Goal: Book appointment/travel/reservation

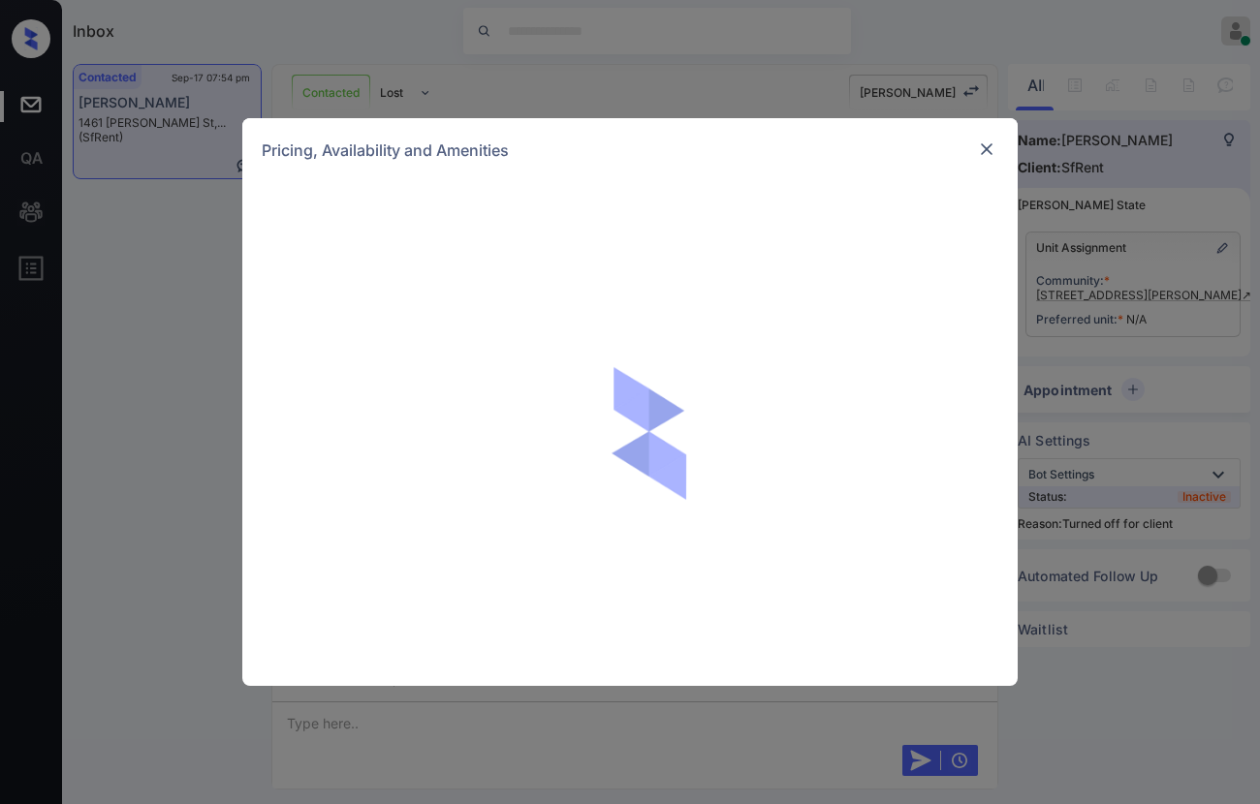
scroll to position [2704, 0]
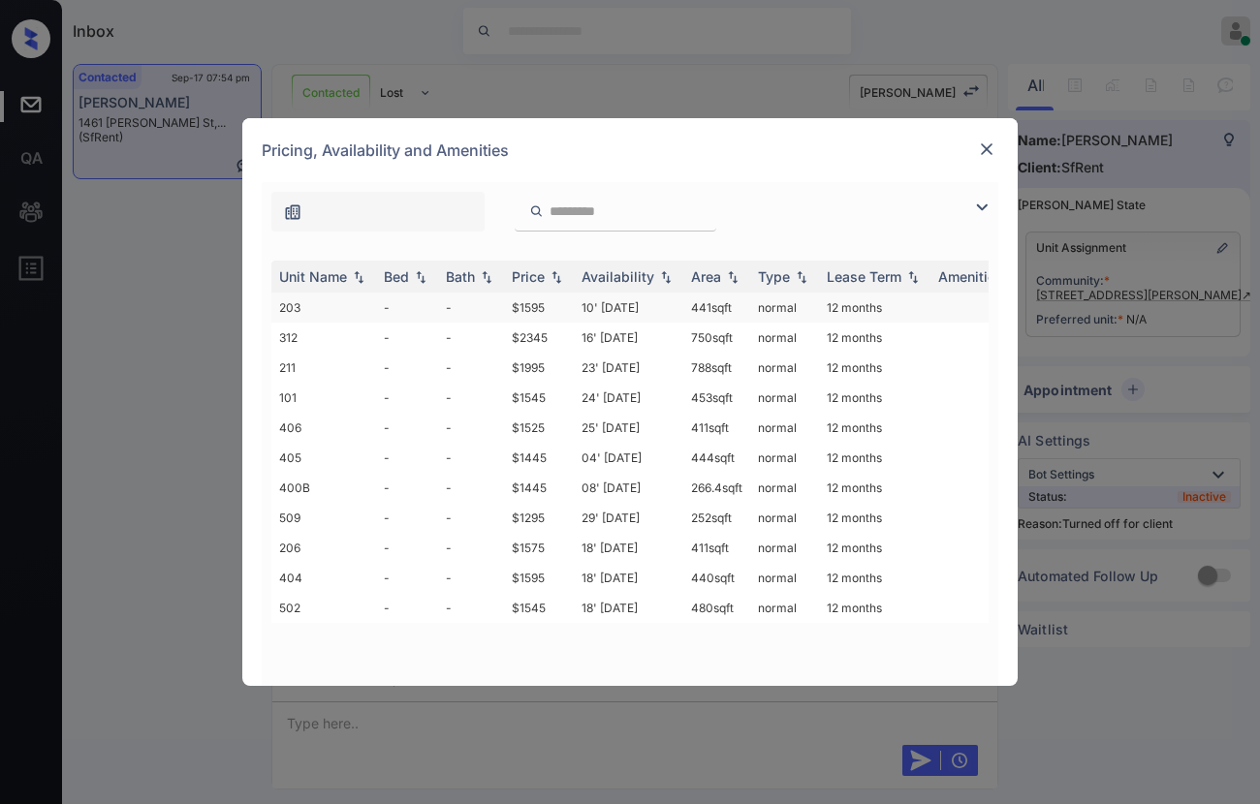
click at [535, 299] on td "$1595" at bounding box center [539, 308] width 70 height 30
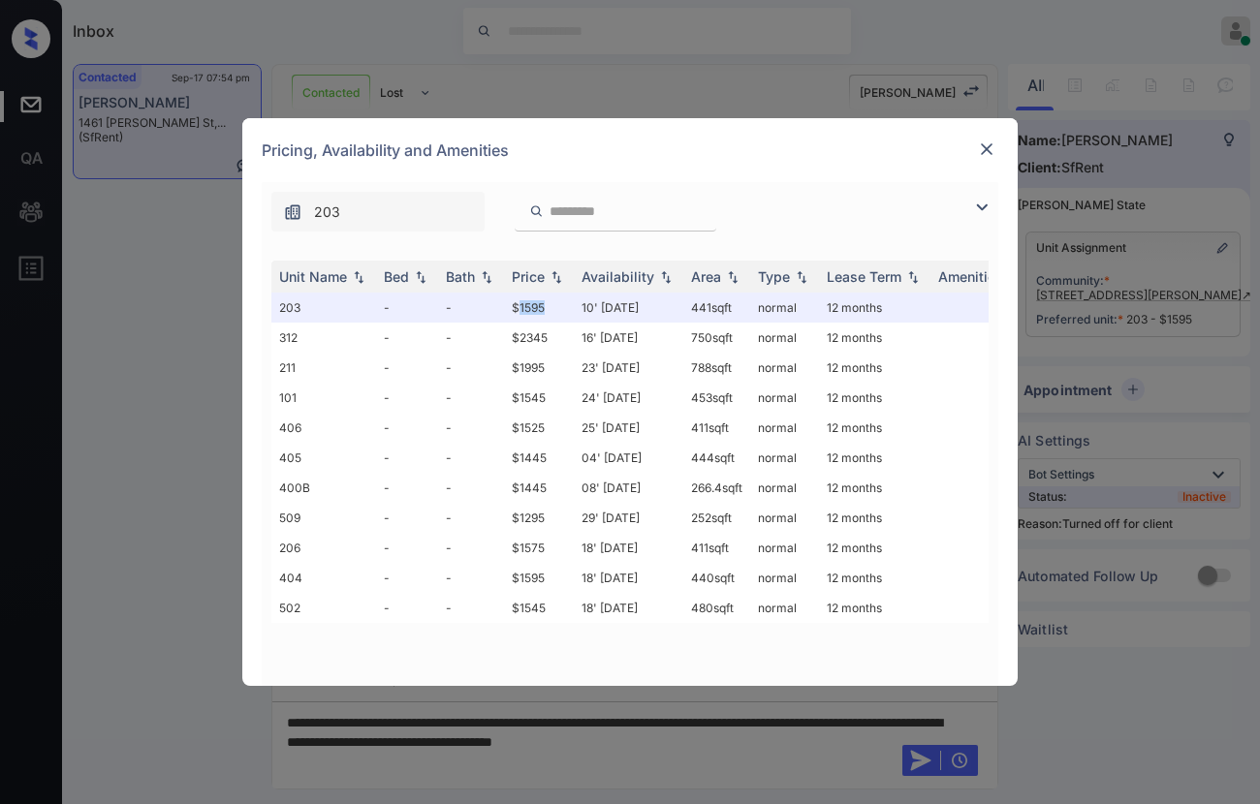
click at [990, 147] on img at bounding box center [986, 149] width 19 height 19
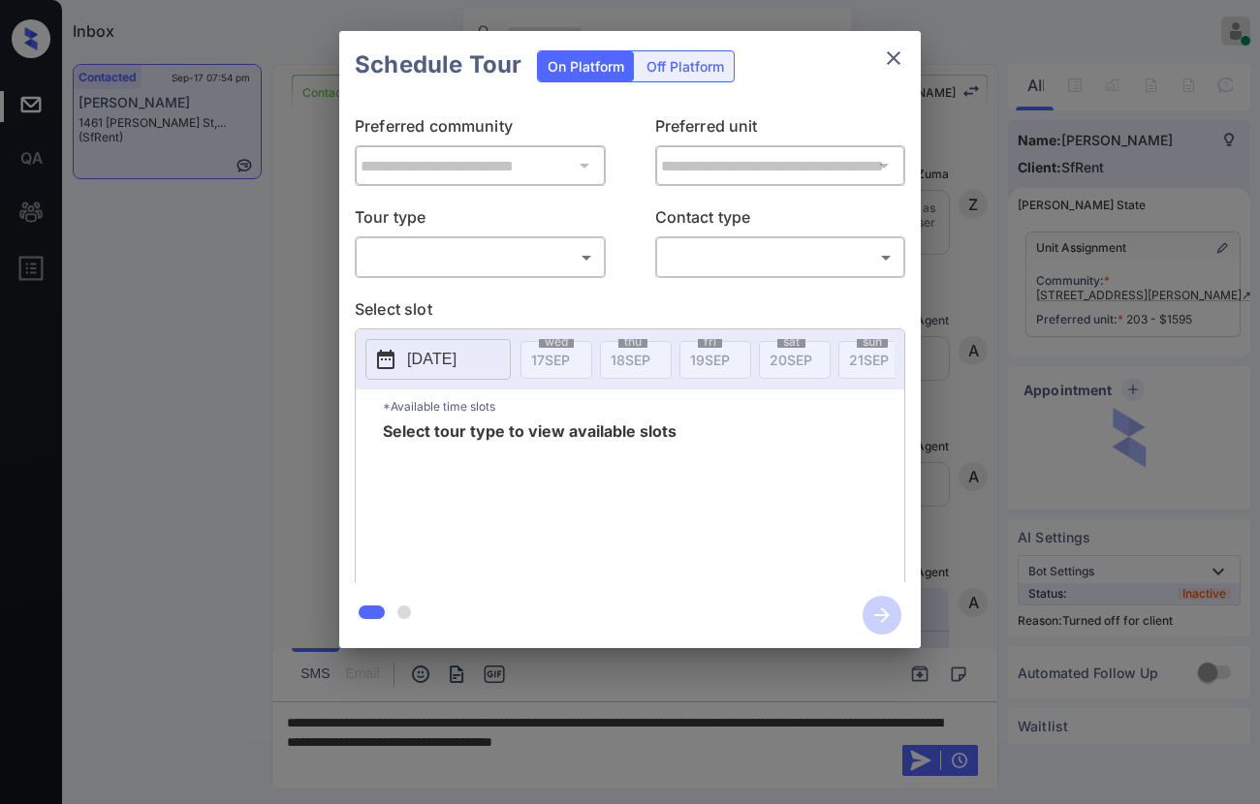
scroll to position [3067, 0]
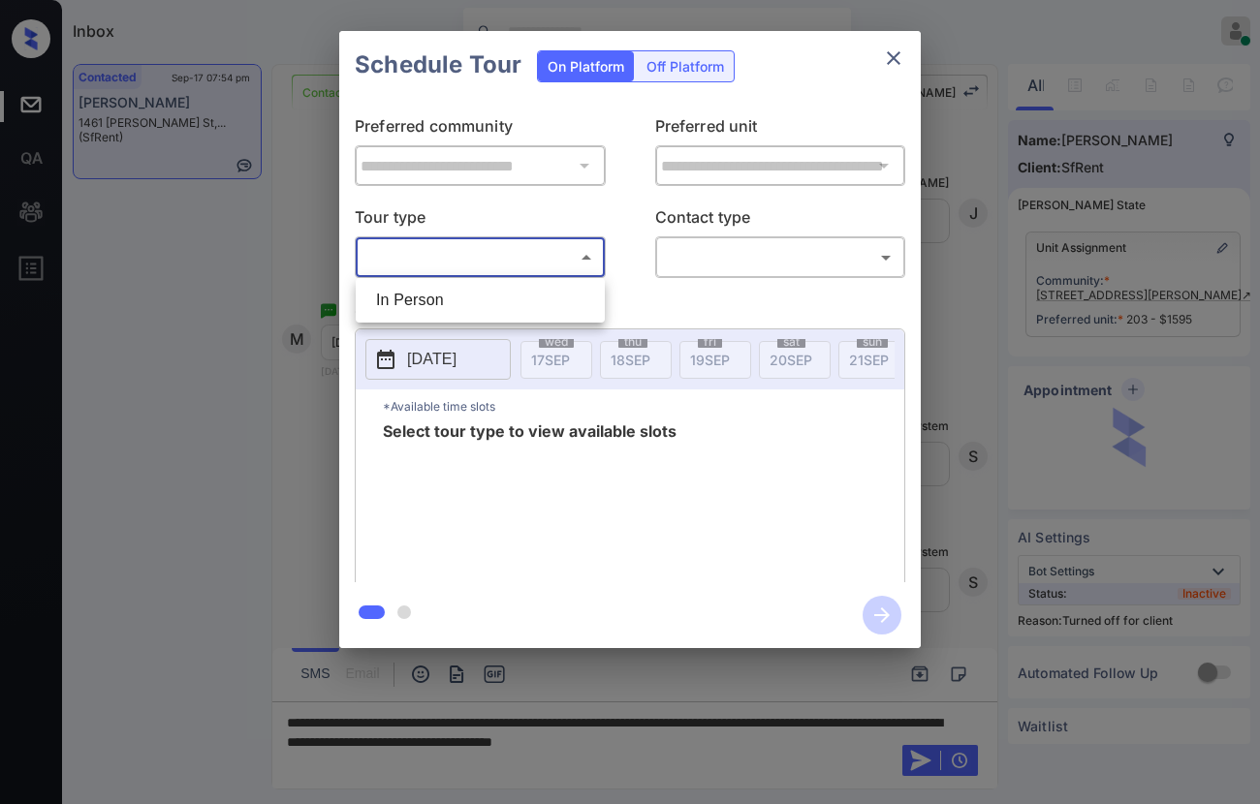
drag, startPoint x: 548, startPoint y: 245, endPoint x: 583, endPoint y: 233, distance: 38.0
click at [548, 246] on body "Inbox Caroline Dacanay Online Set yourself offline Set yourself on break Profil…" at bounding box center [630, 402] width 1260 height 804
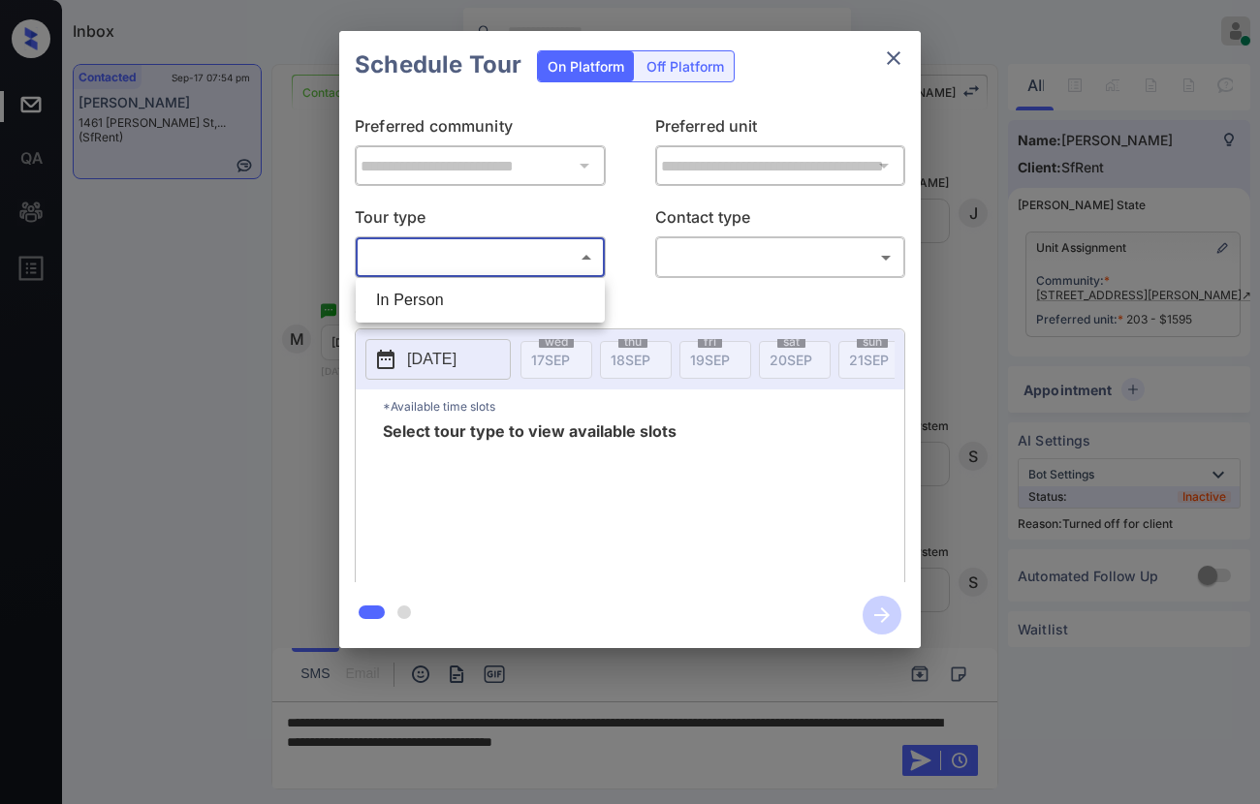
click at [660, 59] on div at bounding box center [630, 402] width 1260 height 804
click at [675, 65] on div "Off Platform" at bounding box center [685, 66] width 97 height 30
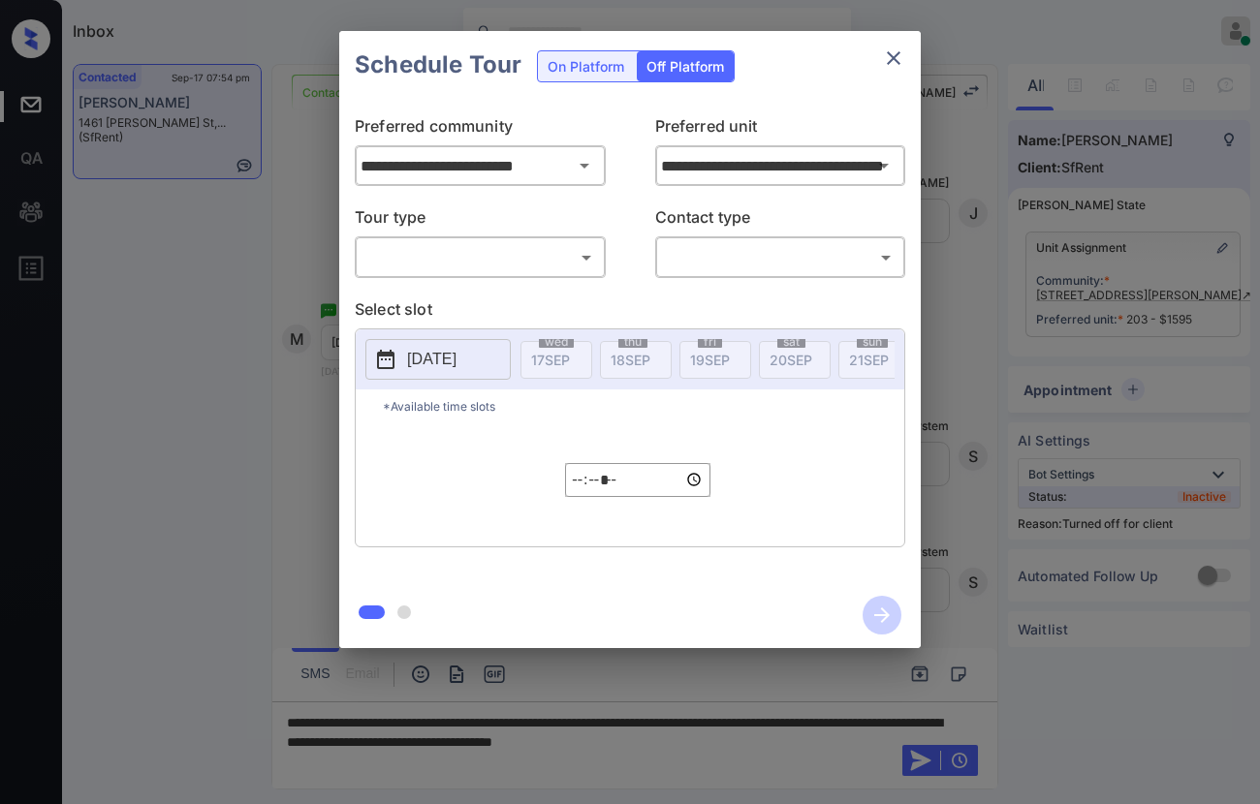
click at [504, 256] on body "Inbox Caroline Dacanay Online Set yourself offline Set yourself on break Profil…" at bounding box center [630, 402] width 1260 height 804
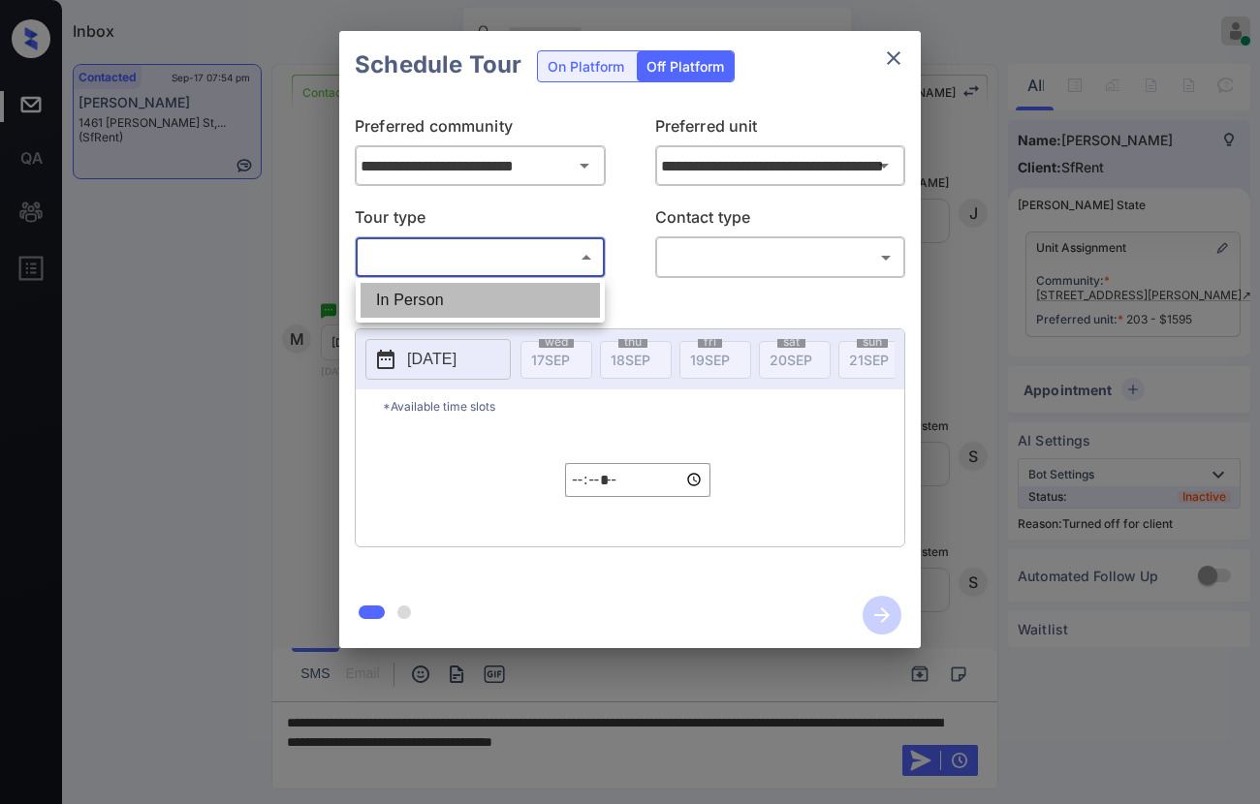
click at [495, 300] on li "In Person" at bounding box center [480, 300] width 239 height 35
type input "********"
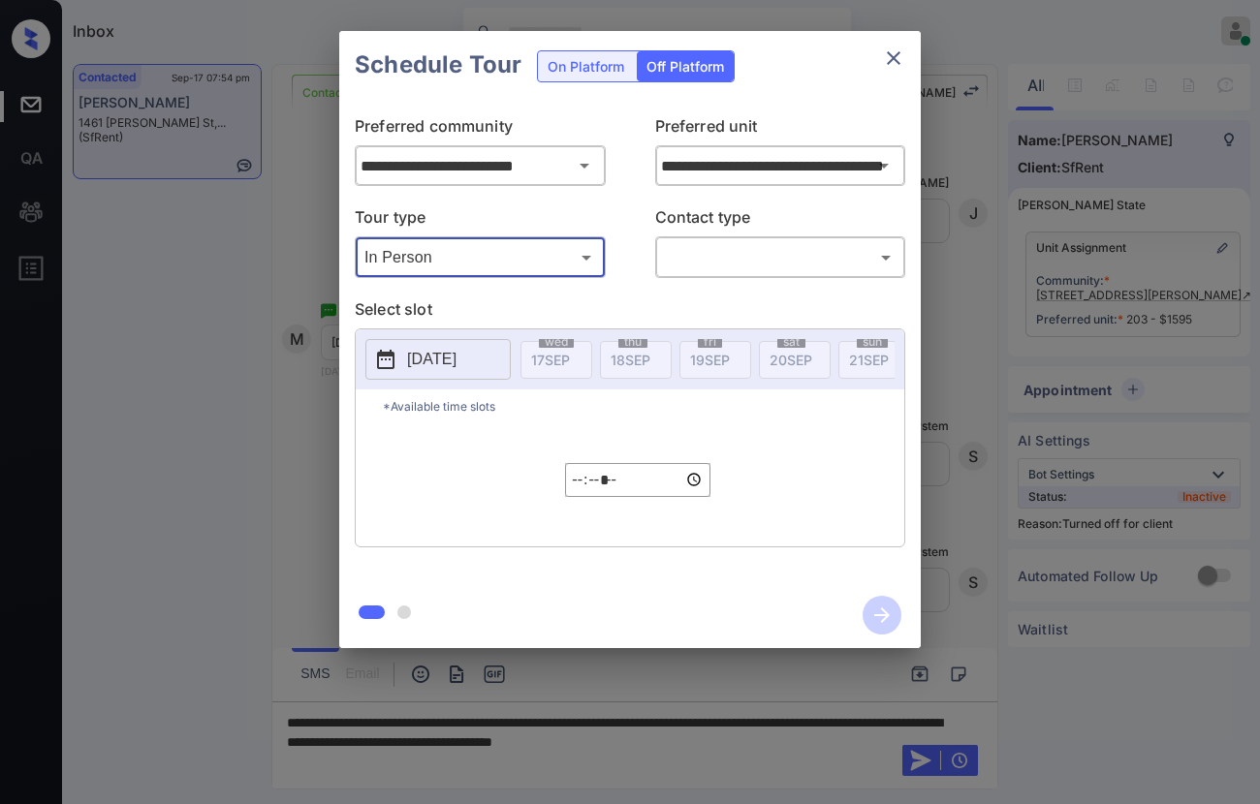
click at [700, 265] on body "Inbox Caroline Dacanay Online Set yourself offline Set yourself on break Profil…" at bounding box center [630, 402] width 1260 height 804
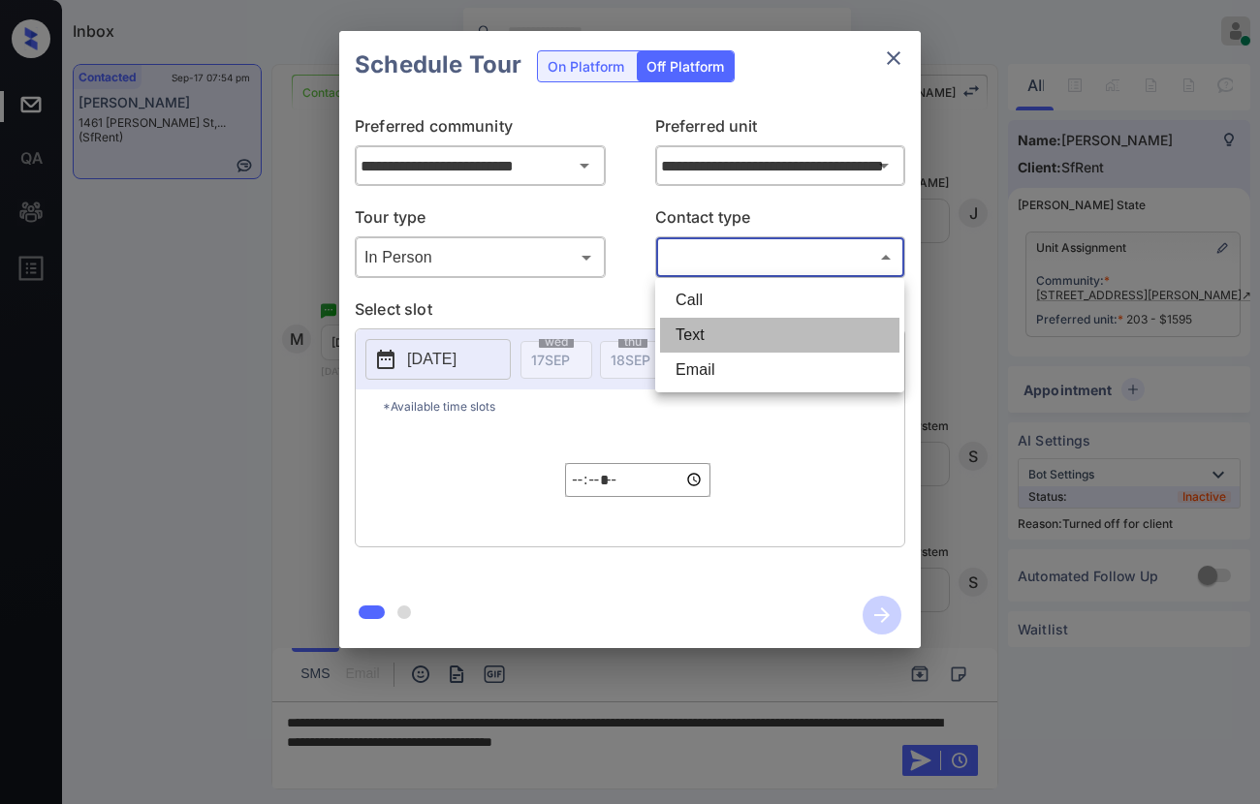
click at [708, 331] on li "Text" at bounding box center [779, 335] width 239 height 35
type input "****"
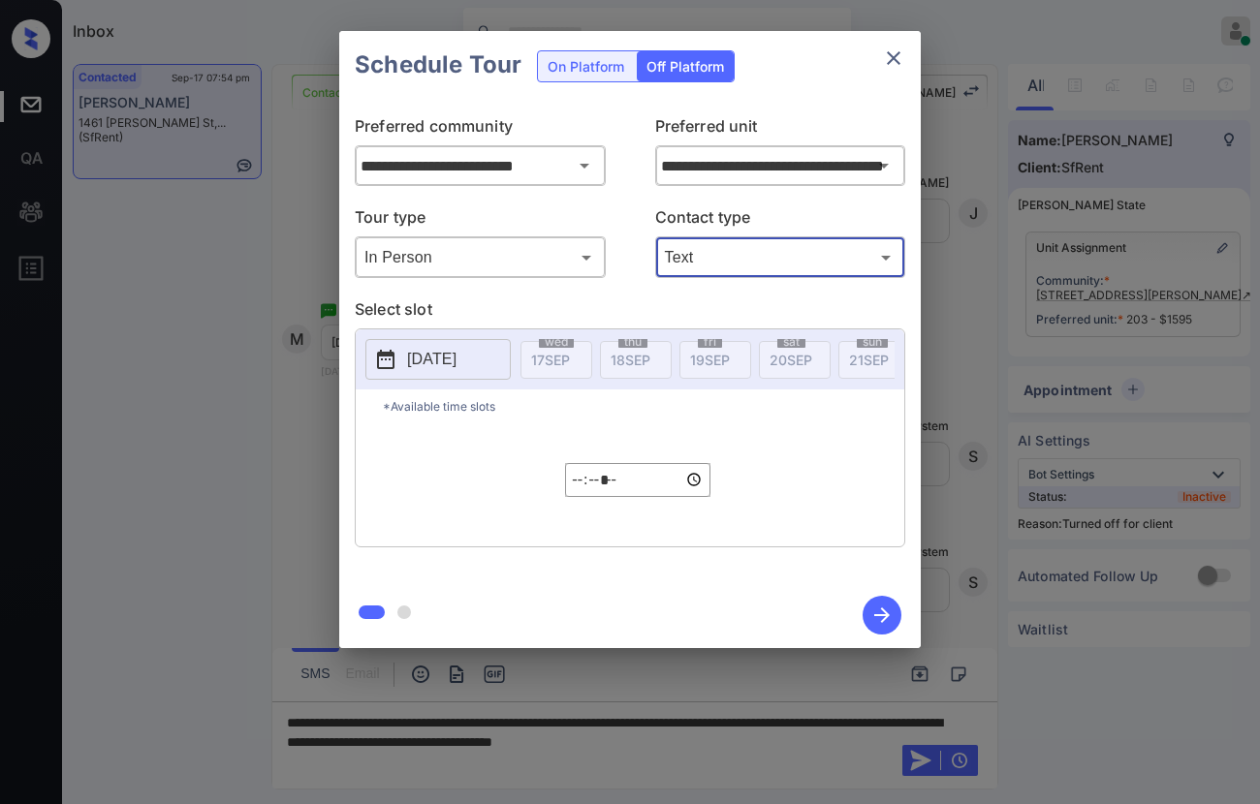
click at [451, 362] on p "[DATE]" at bounding box center [431, 359] width 49 height 23
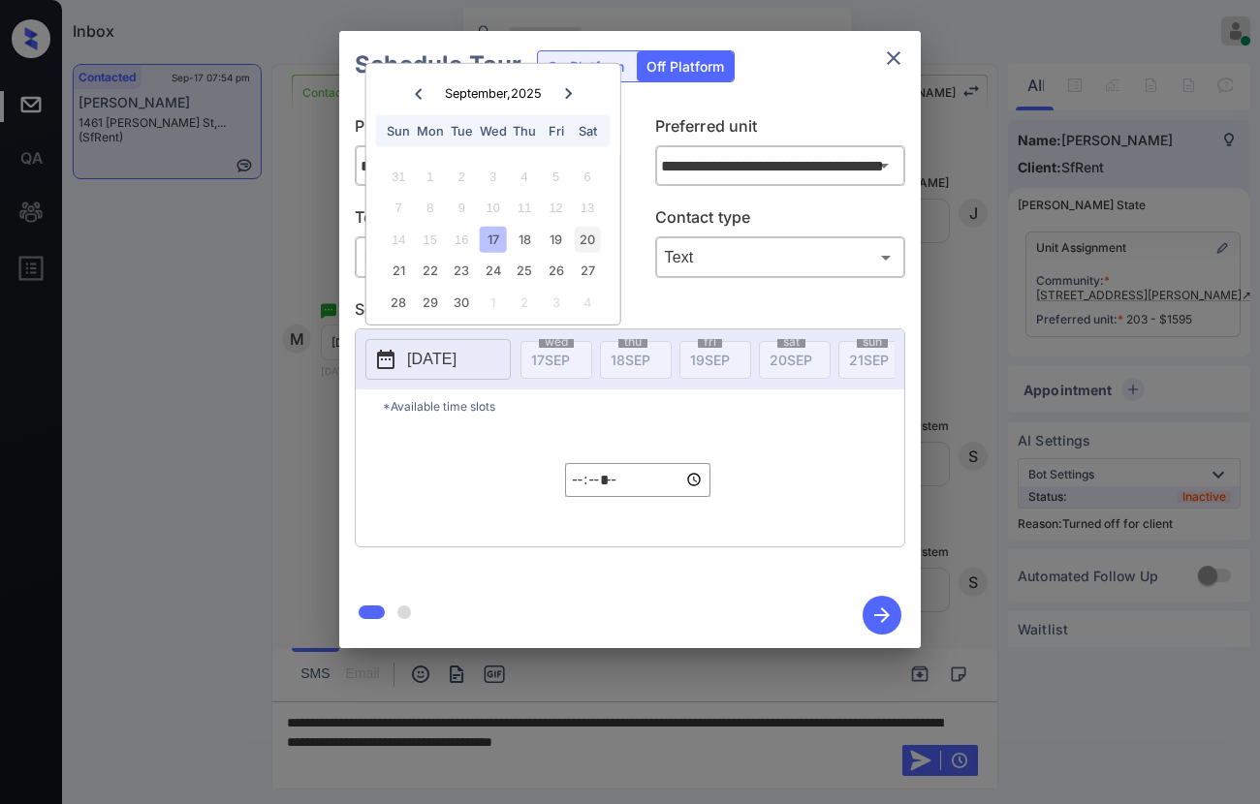
click at [591, 241] on div "20" at bounding box center [587, 240] width 26 height 26
click at [582, 497] on input "*****" at bounding box center [637, 480] width 145 height 34
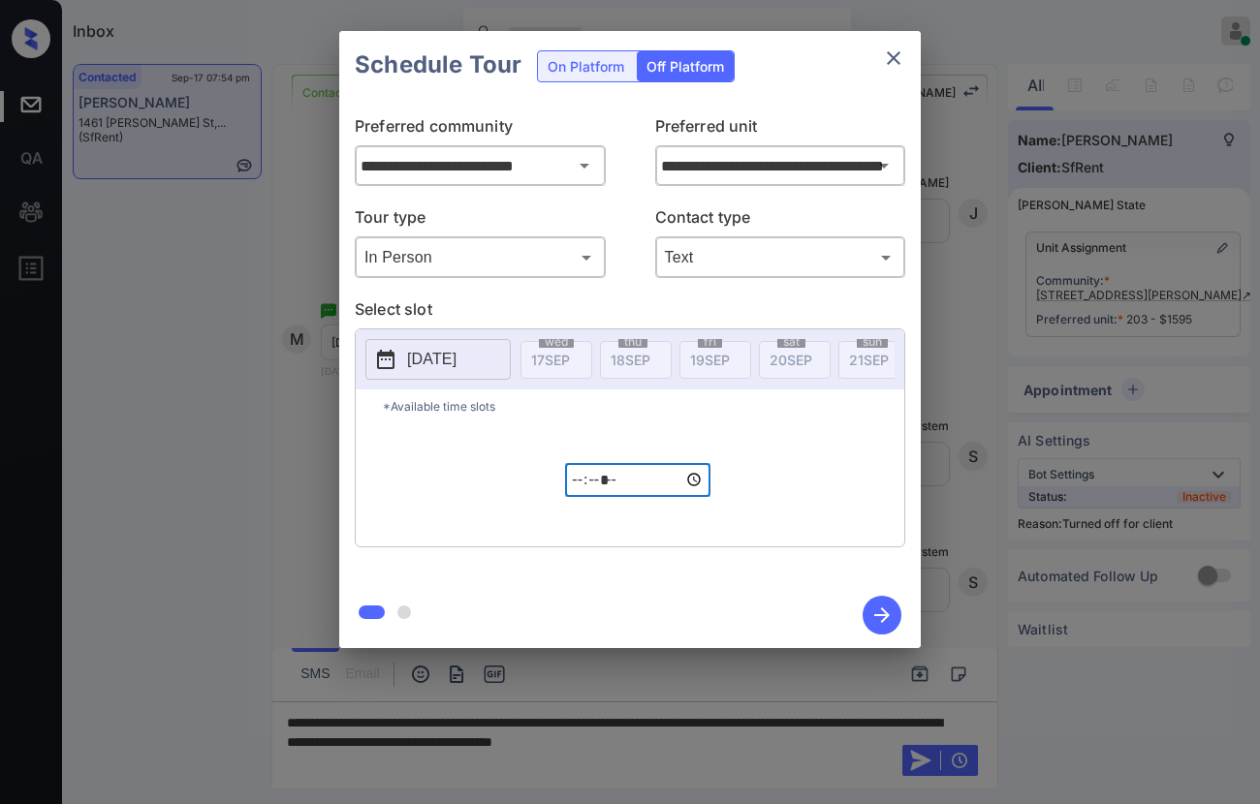
type input "*****"
click at [950, 453] on div "**********" at bounding box center [630, 339] width 1260 height 679
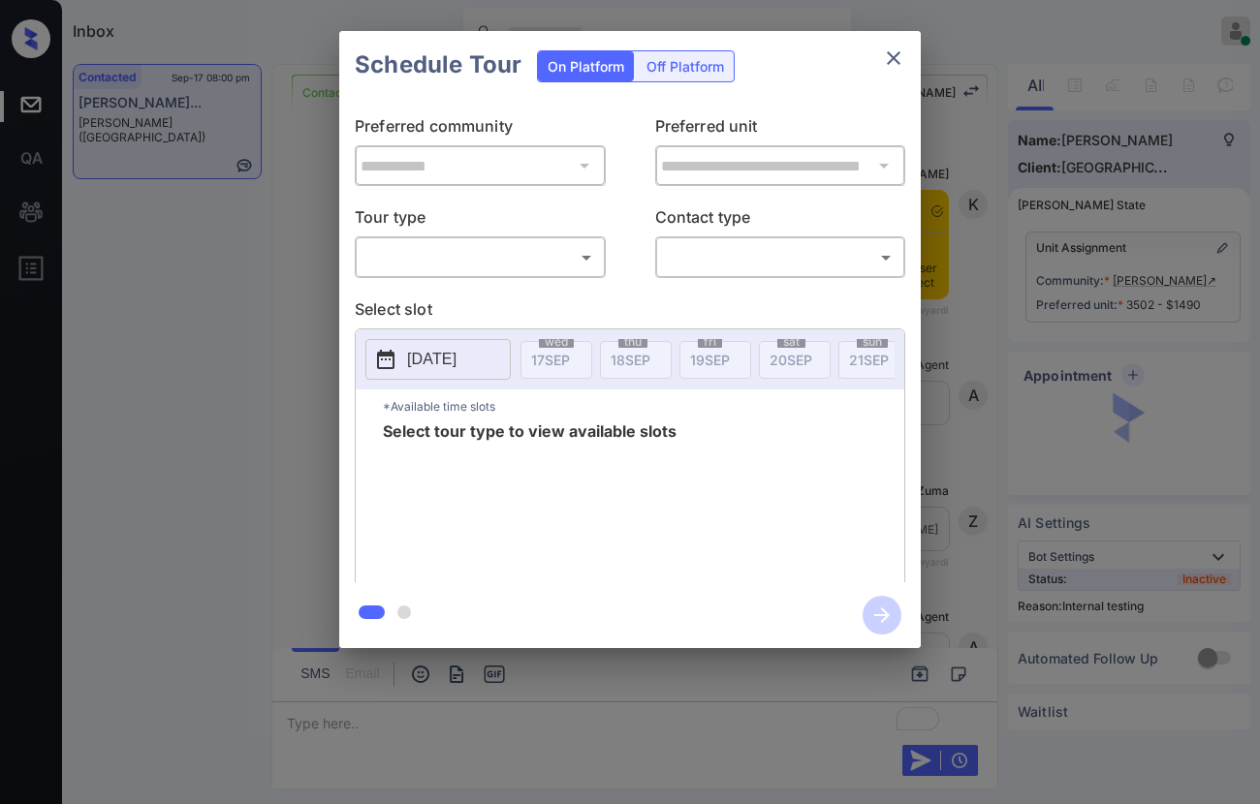
click at [471, 267] on body "Inbox Caroline Dacanay Online Set yourself offline Set yourself on break Profil…" at bounding box center [630, 402] width 1260 height 804
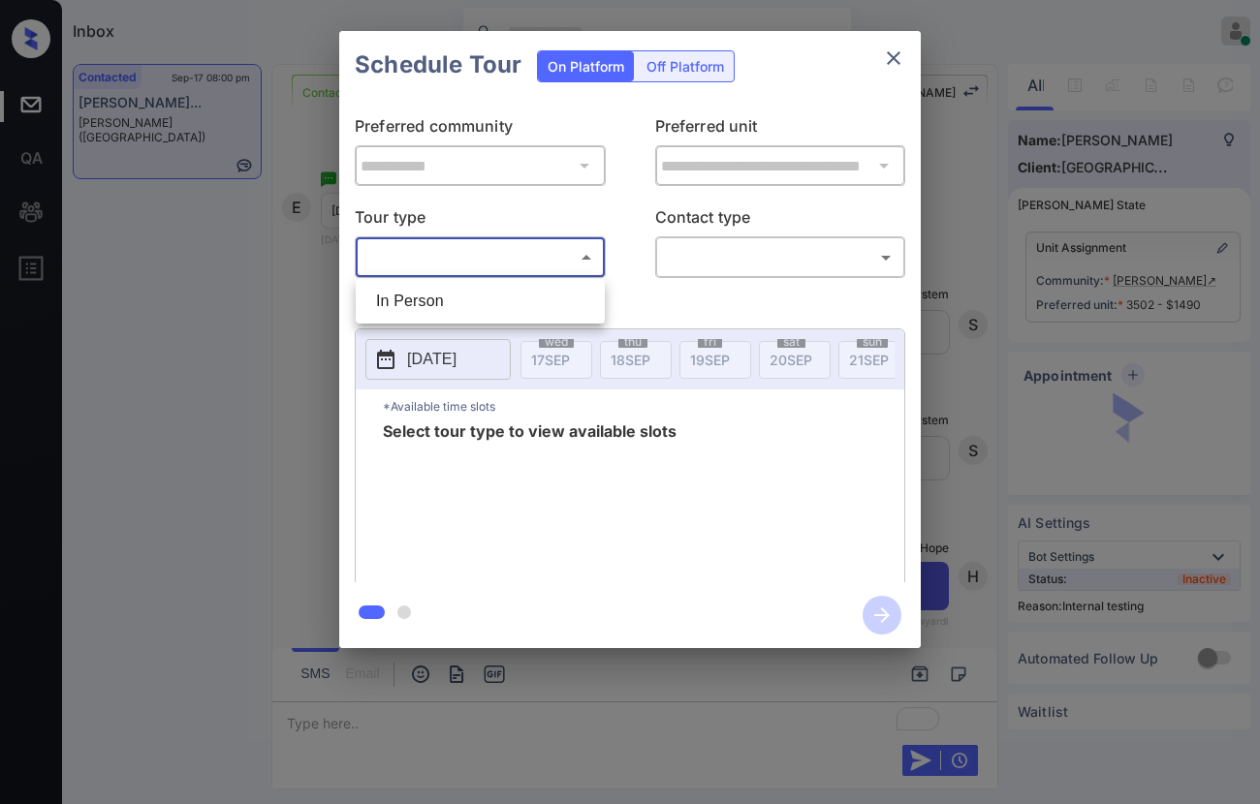
click at [475, 299] on li "In Person" at bounding box center [480, 301] width 239 height 35
type input "********"
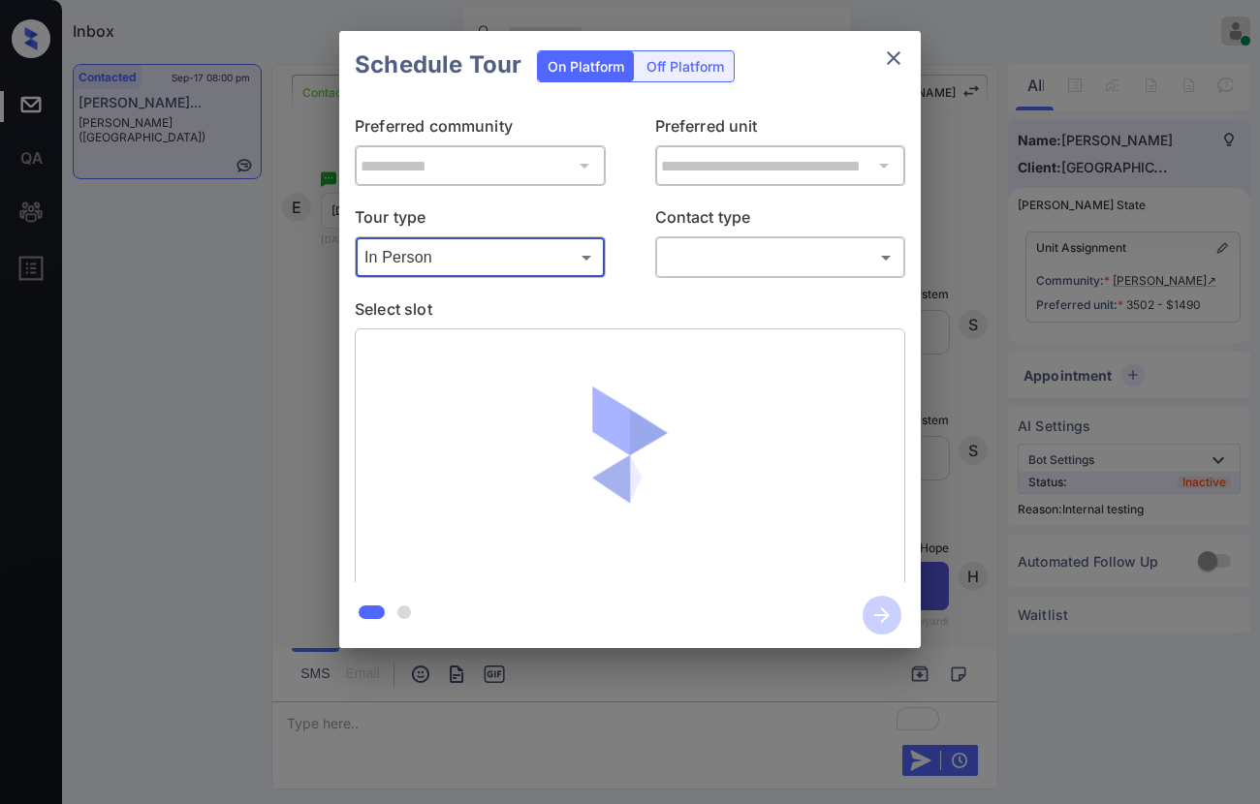
click at [738, 247] on body "Inbox Caroline Dacanay Online Set yourself offline Set yourself on break Profil…" at bounding box center [630, 402] width 1260 height 804
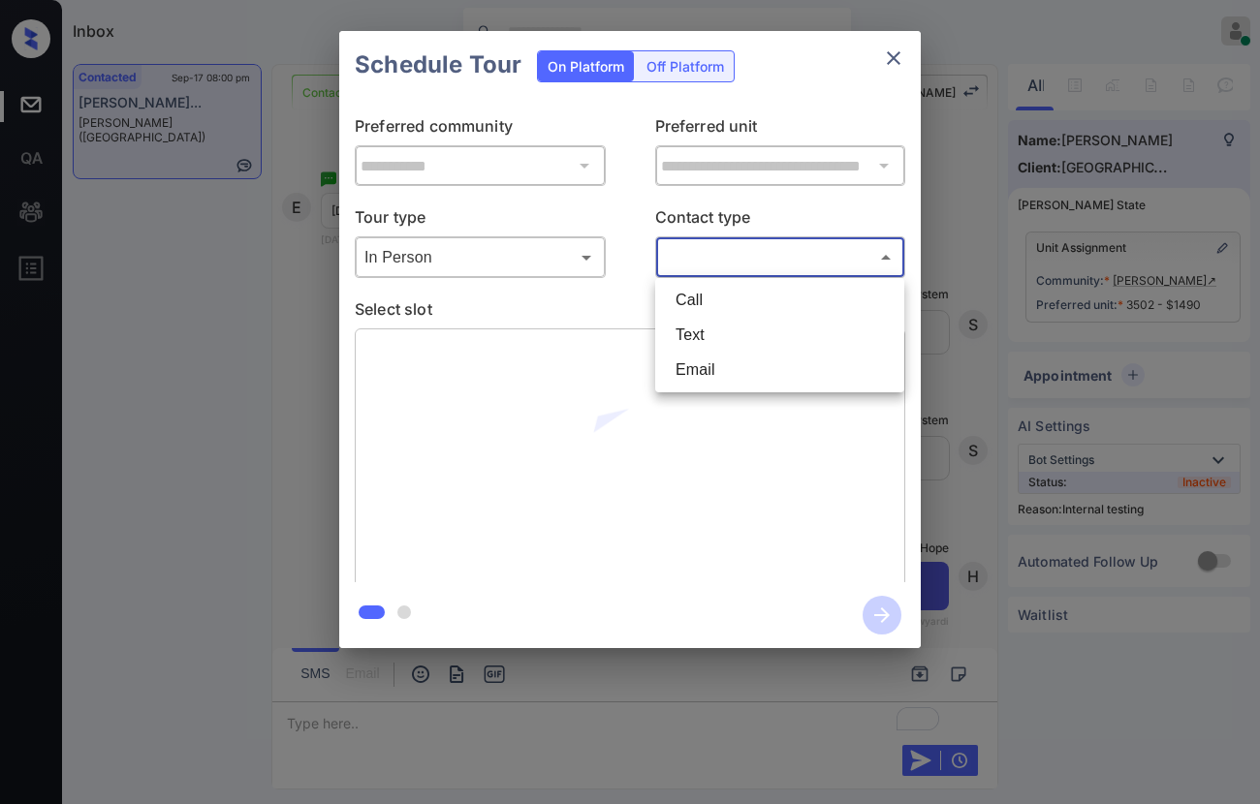
click at [785, 348] on li "Text" at bounding box center [779, 335] width 239 height 35
type input "****"
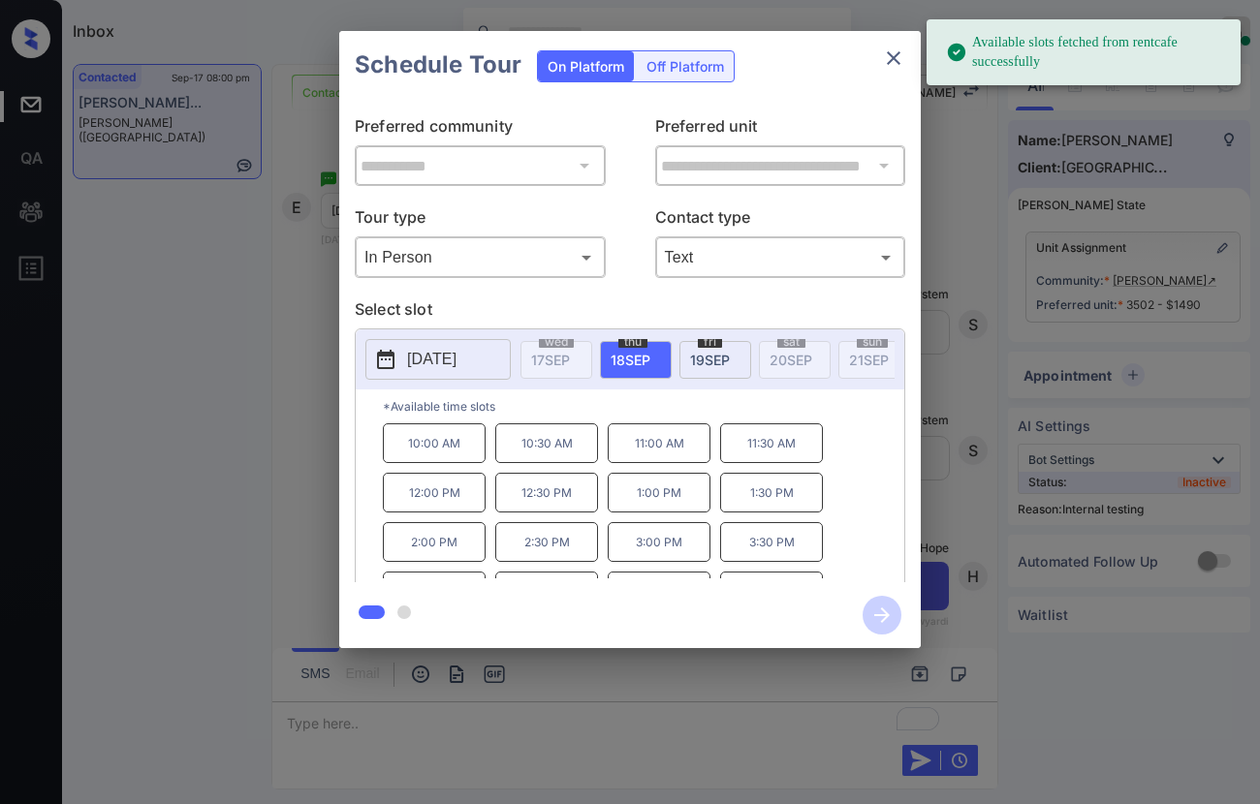
click at [708, 352] on span "19 SEP" at bounding box center [710, 360] width 40 height 16
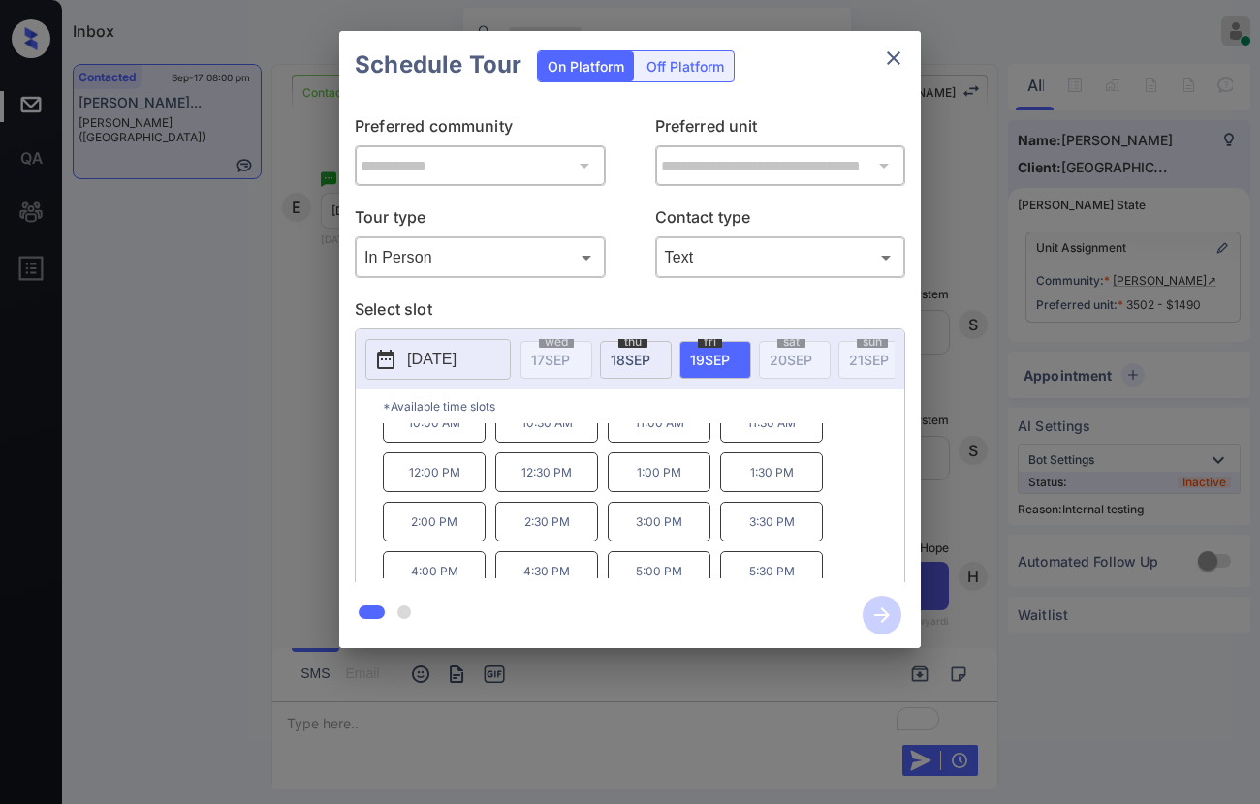
scroll to position [31, 0]
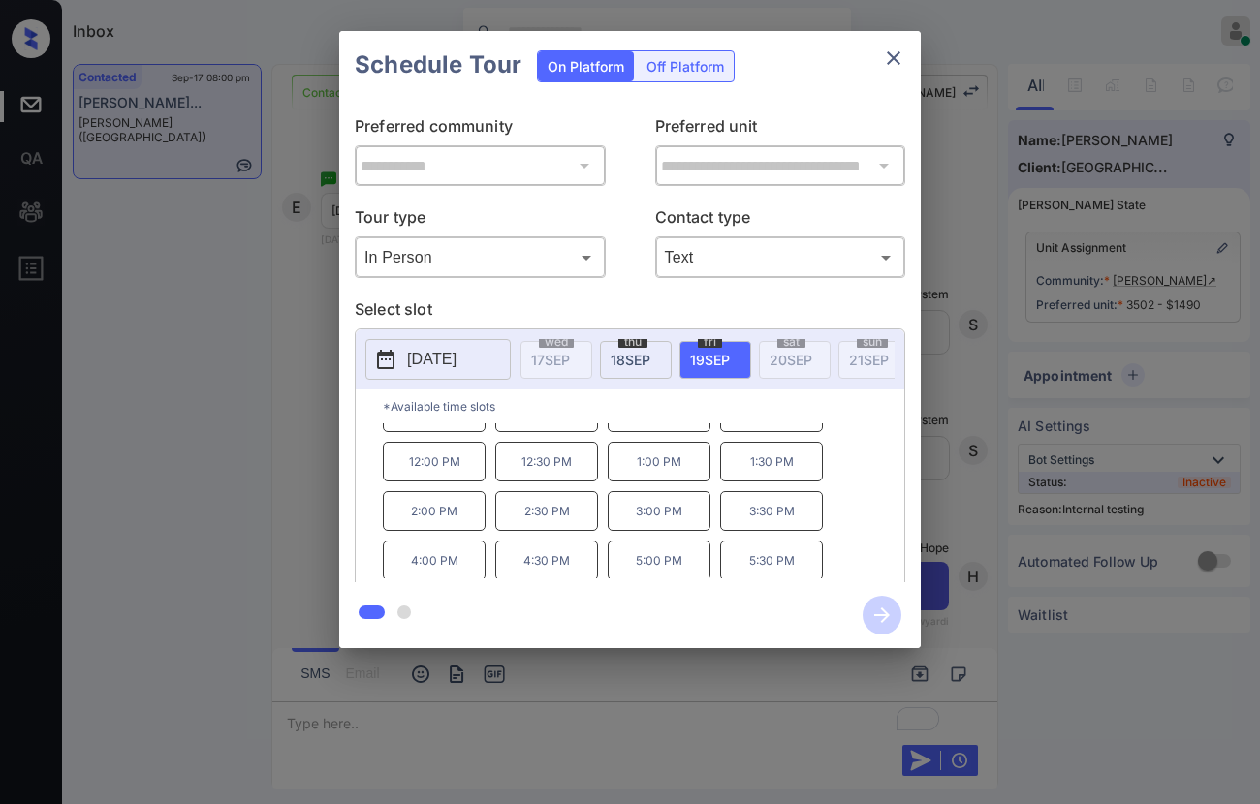
click at [631, 579] on p "5:00 PM" at bounding box center [659, 561] width 103 height 40
click at [891, 619] on icon "button" at bounding box center [882, 615] width 39 height 39
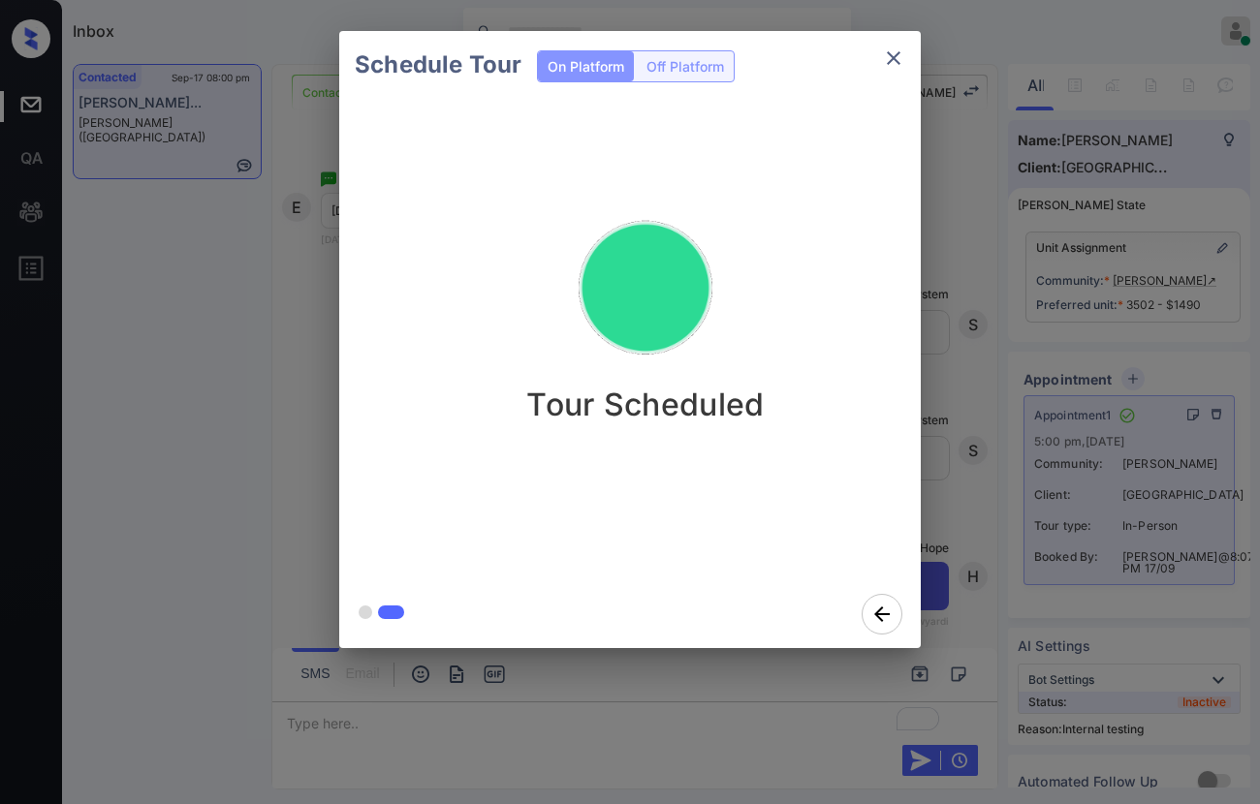
click at [991, 405] on div "Schedule Tour On Platform Off Platform Tour Scheduled" at bounding box center [630, 339] width 1260 height 679
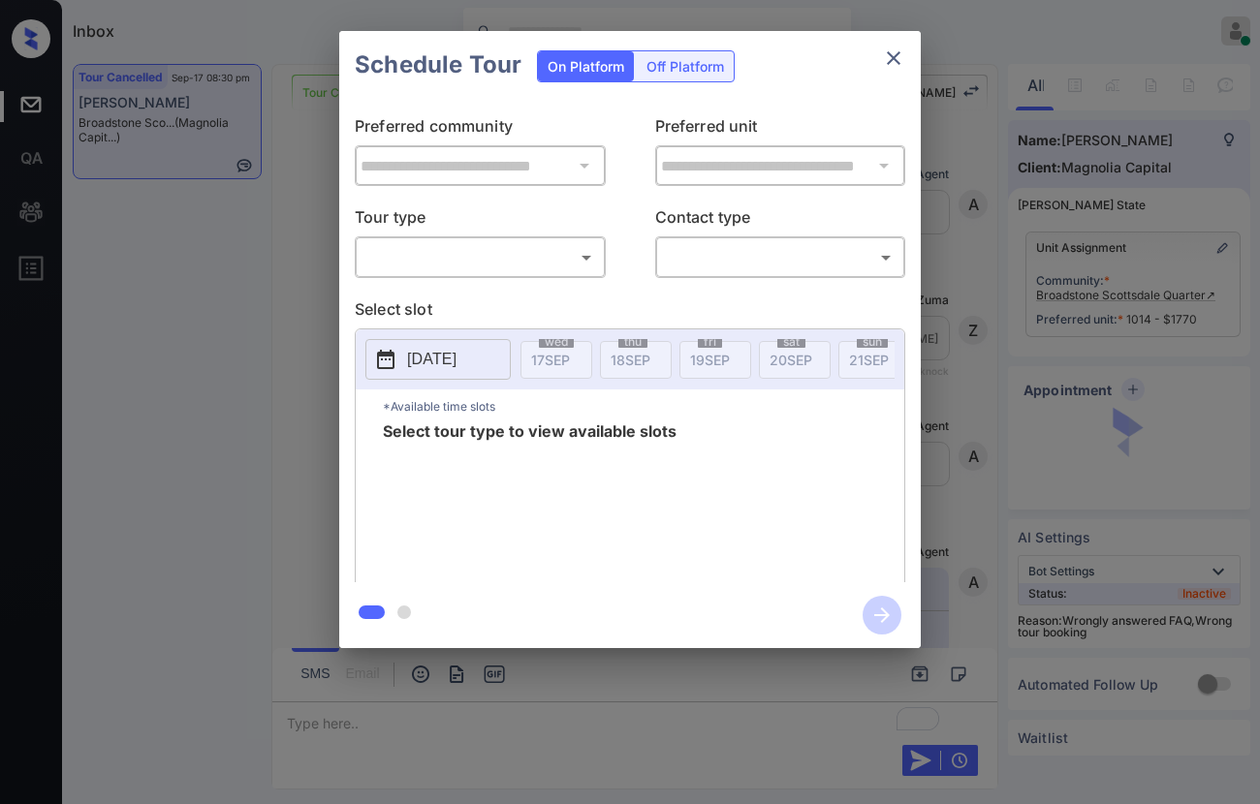
scroll to position [7704, 0]
click at [462, 264] on body "Inbox Caroline Dacanay Online Set yourself offline Set yourself on break Profil…" at bounding box center [630, 402] width 1260 height 804
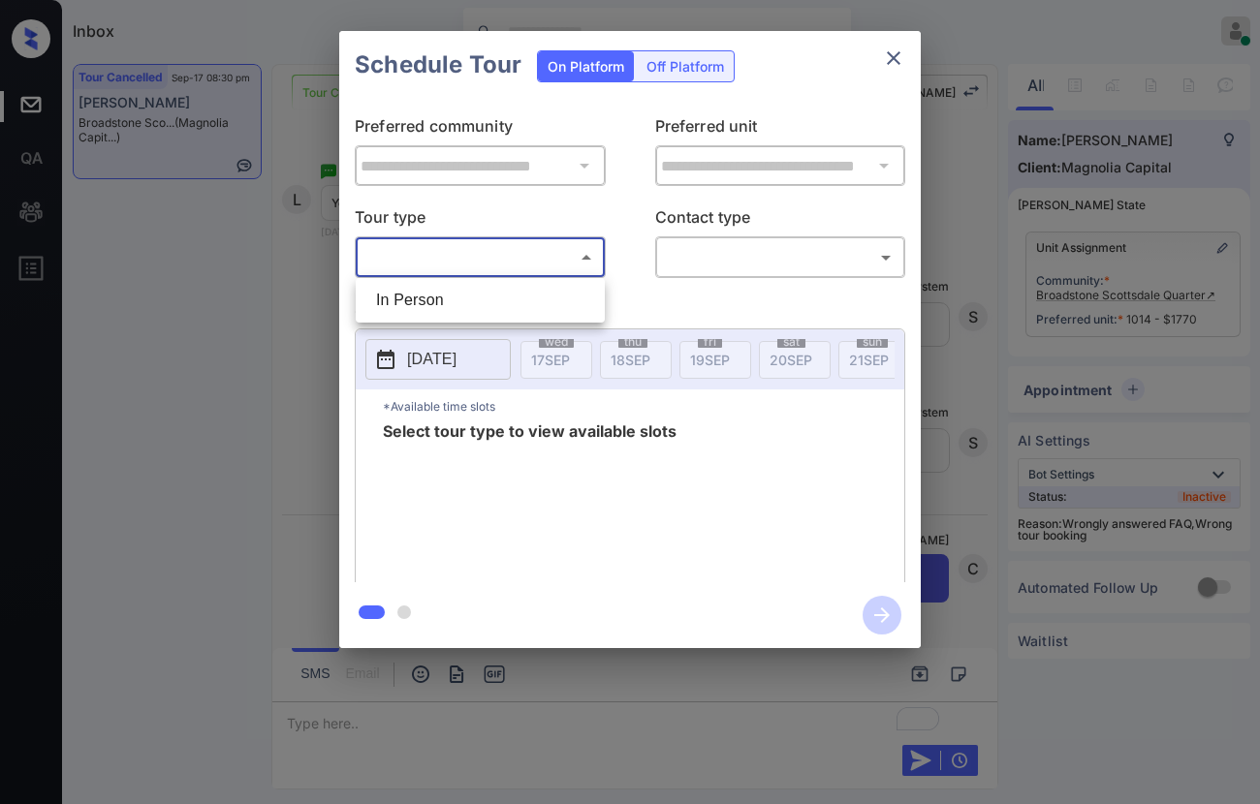
click at [465, 289] on li "In Person" at bounding box center [480, 300] width 239 height 35
type input "********"
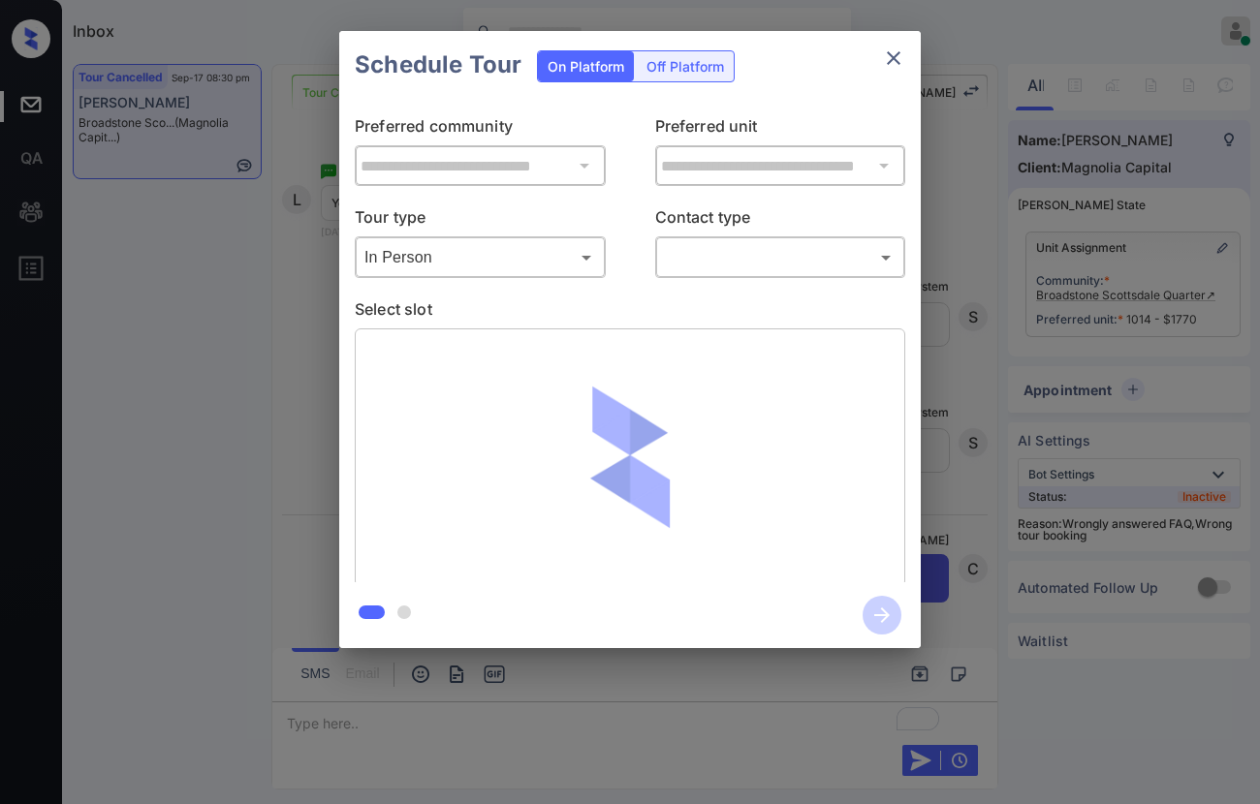
click at [711, 238] on div "​ ​" at bounding box center [780, 257] width 251 height 42
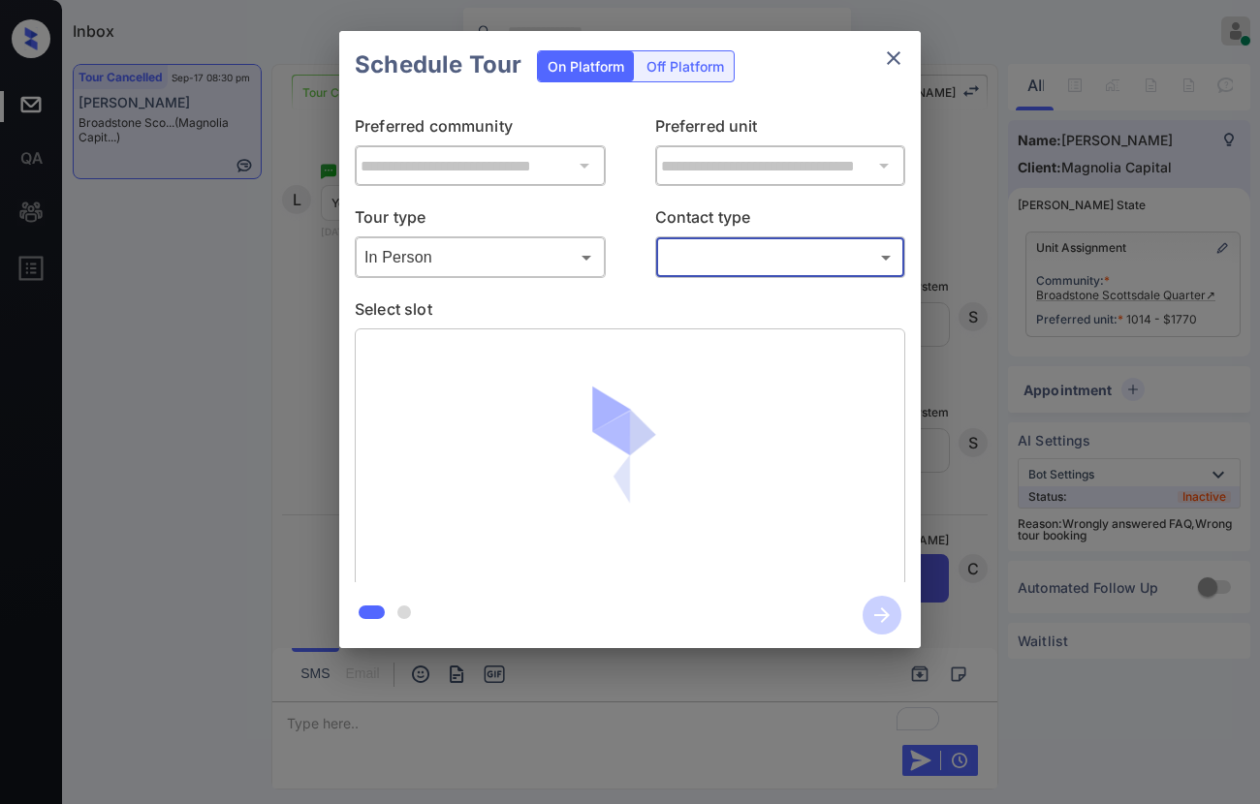
click at [712, 253] on body "Inbox Caroline Dacanay Online Set yourself offline Set yourself on break Profil…" at bounding box center [630, 402] width 1260 height 804
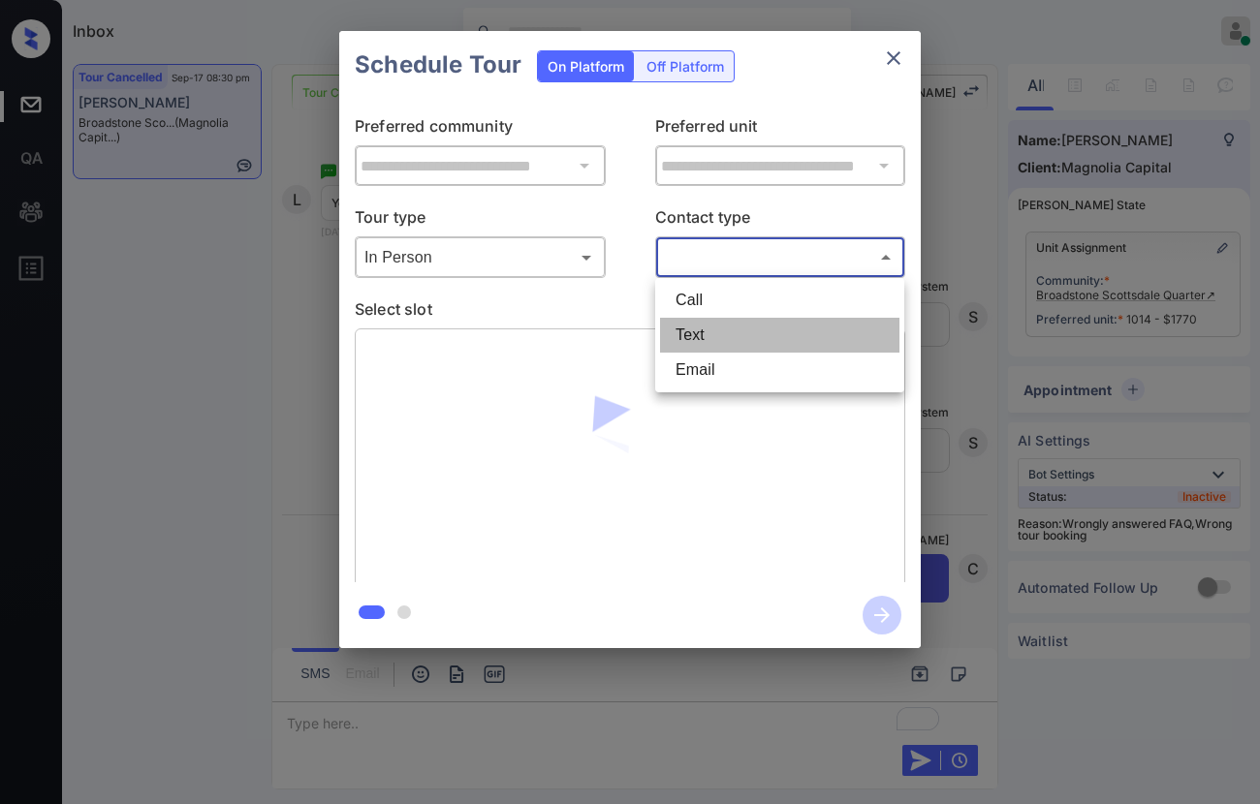
click at [711, 340] on li "Text" at bounding box center [779, 335] width 239 height 35
type input "****"
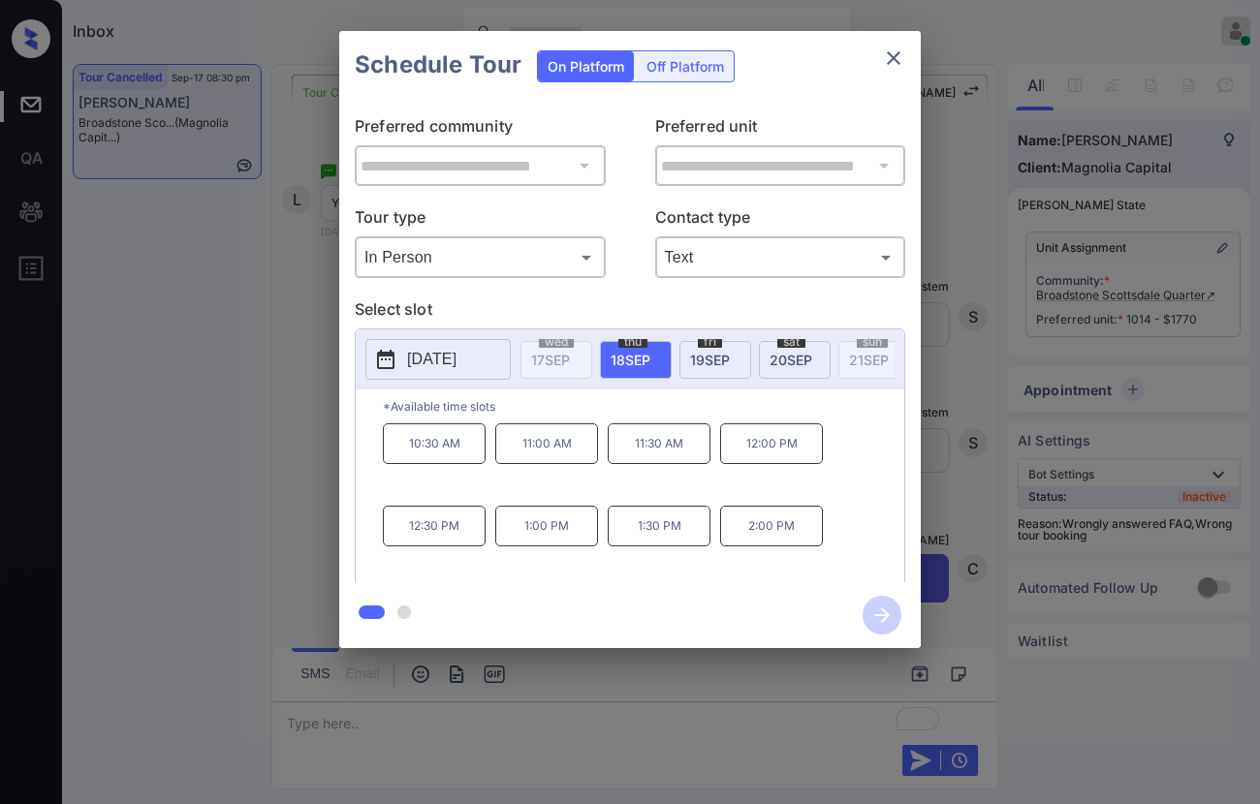
click at [775, 527] on p "2:00 PM" at bounding box center [771, 526] width 103 height 41
click at [875, 613] on icon "button" at bounding box center [882, 615] width 39 height 39
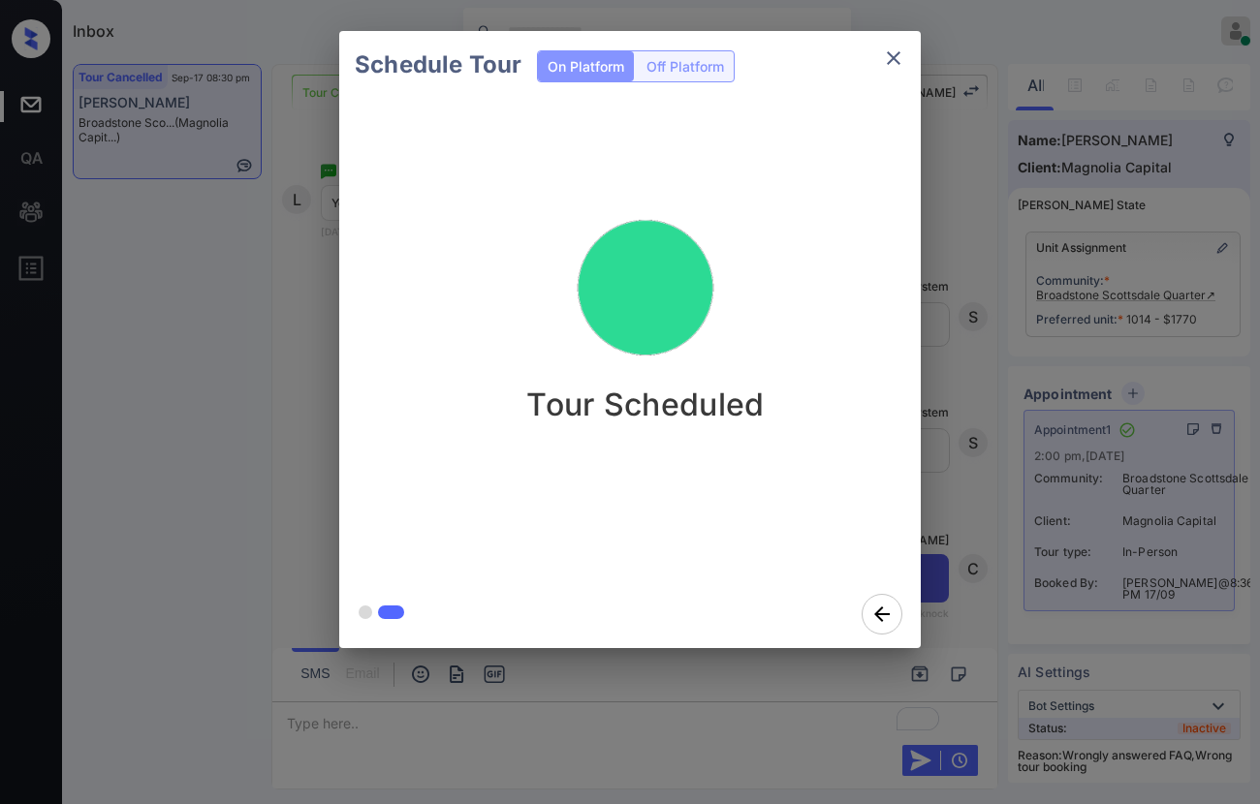
click at [964, 374] on div "Schedule Tour On Platform Off Platform Tour Scheduled" at bounding box center [630, 339] width 1260 height 679
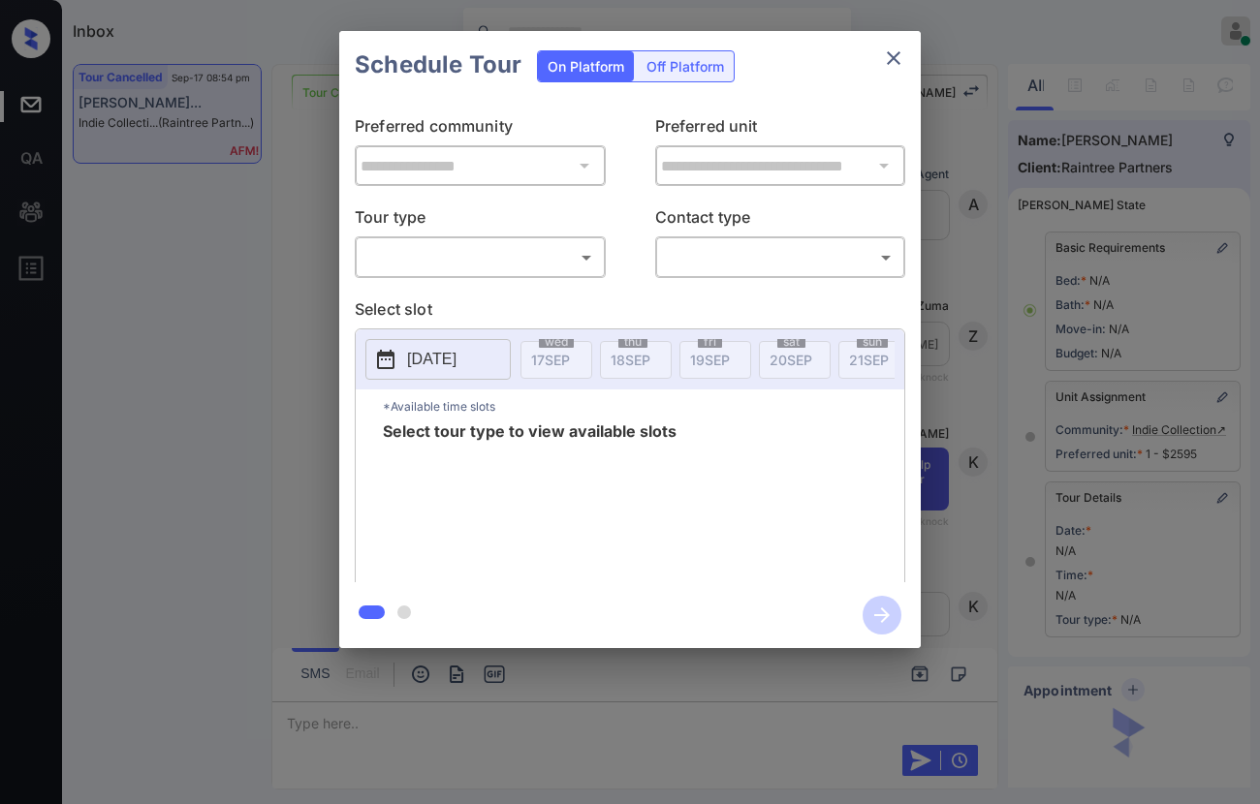
scroll to position [17715, 0]
click at [588, 258] on body "Inbox [PERSON_NAME] Online Set yourself offline Set yourself on break Profile S…" at bounding box center [630, 402] width 1260 height 804
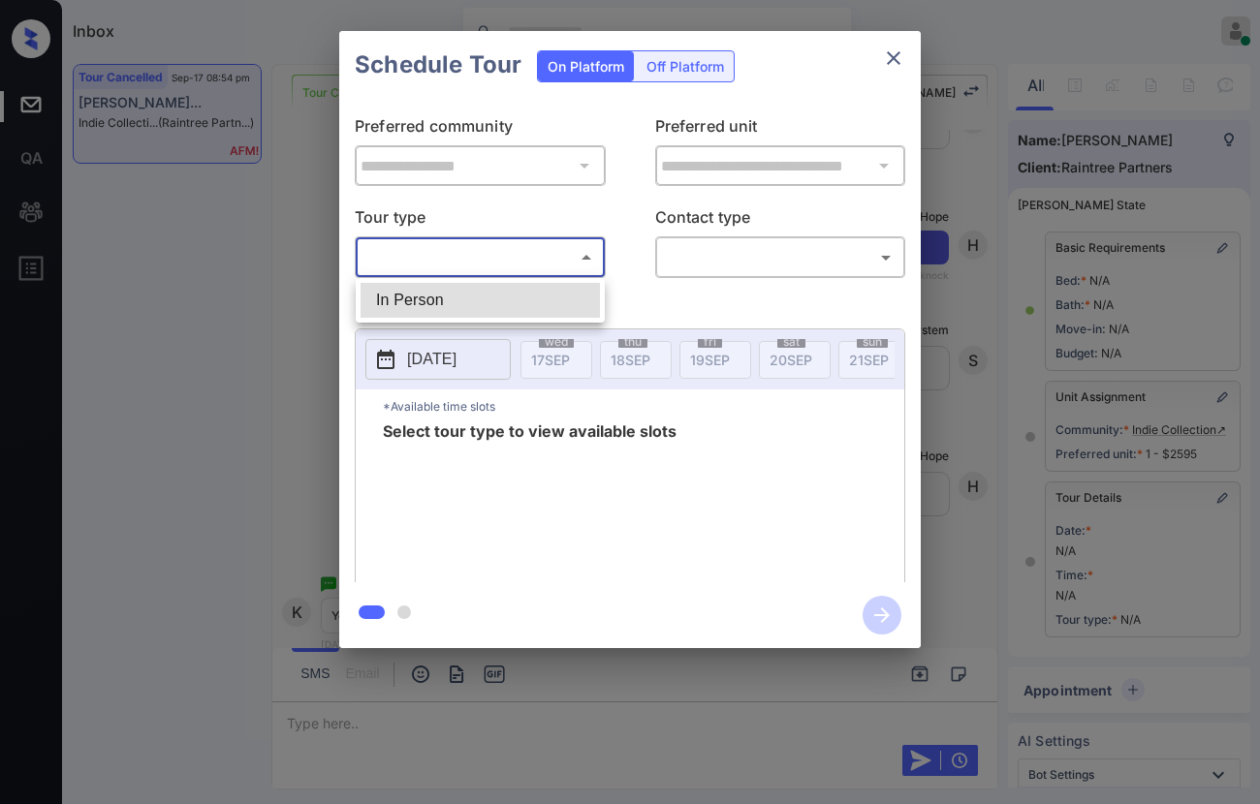
click at [588, 294] on li "In Person" at bounding box center [480, 300] width 239 height 35
type input "********"
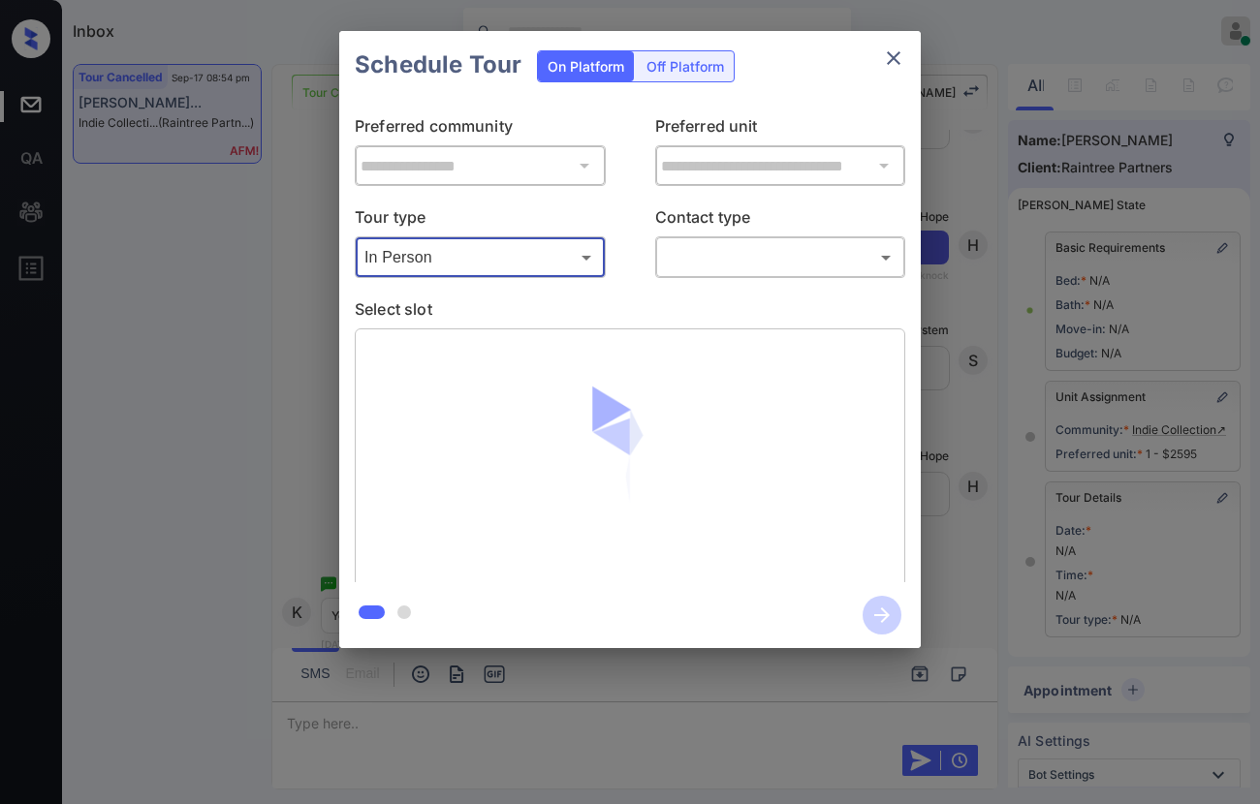
click at [790, 249] on body "Inbox [PERSON_NAME] Online Set yourself offline Set yourself on break Profile S…" at bounding box center [630, 402] width 1260 height 804
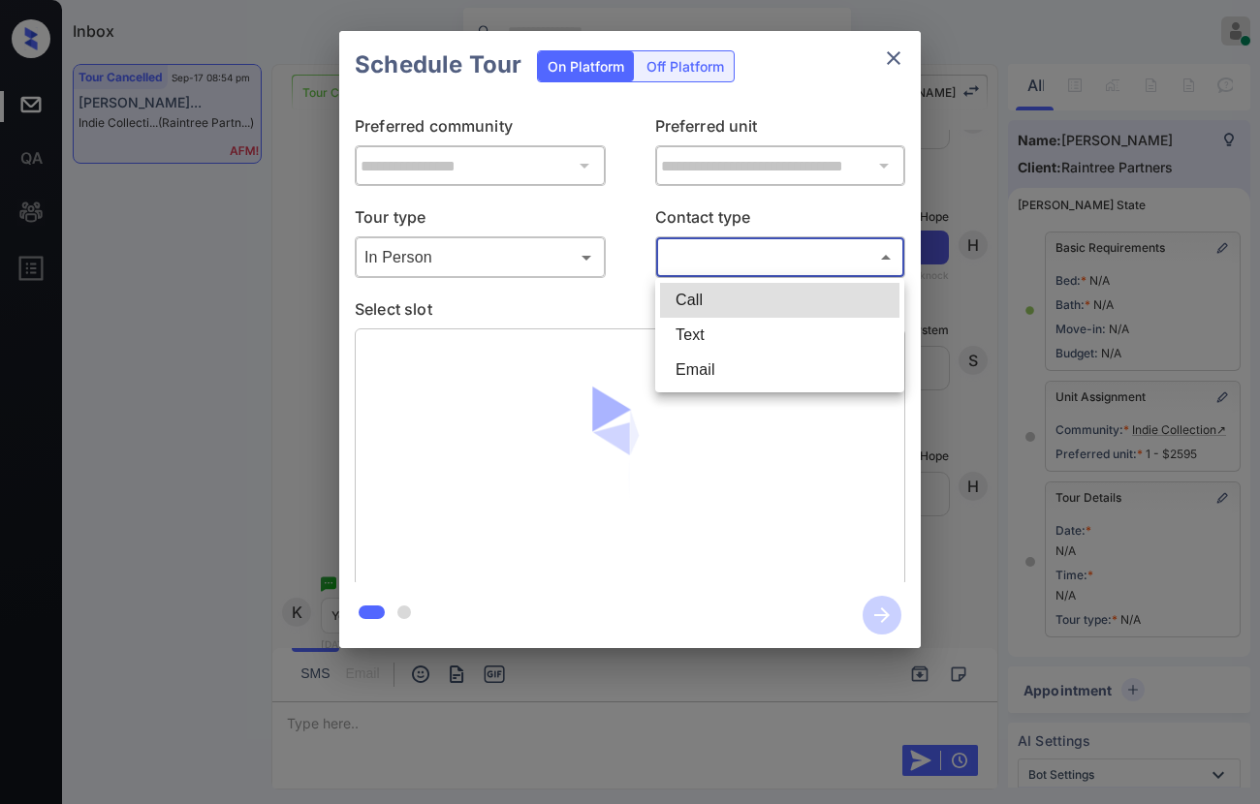
click at [790, 329] on li "Text" at bounding box center [779, 335] width 239 height 35
type input "****"
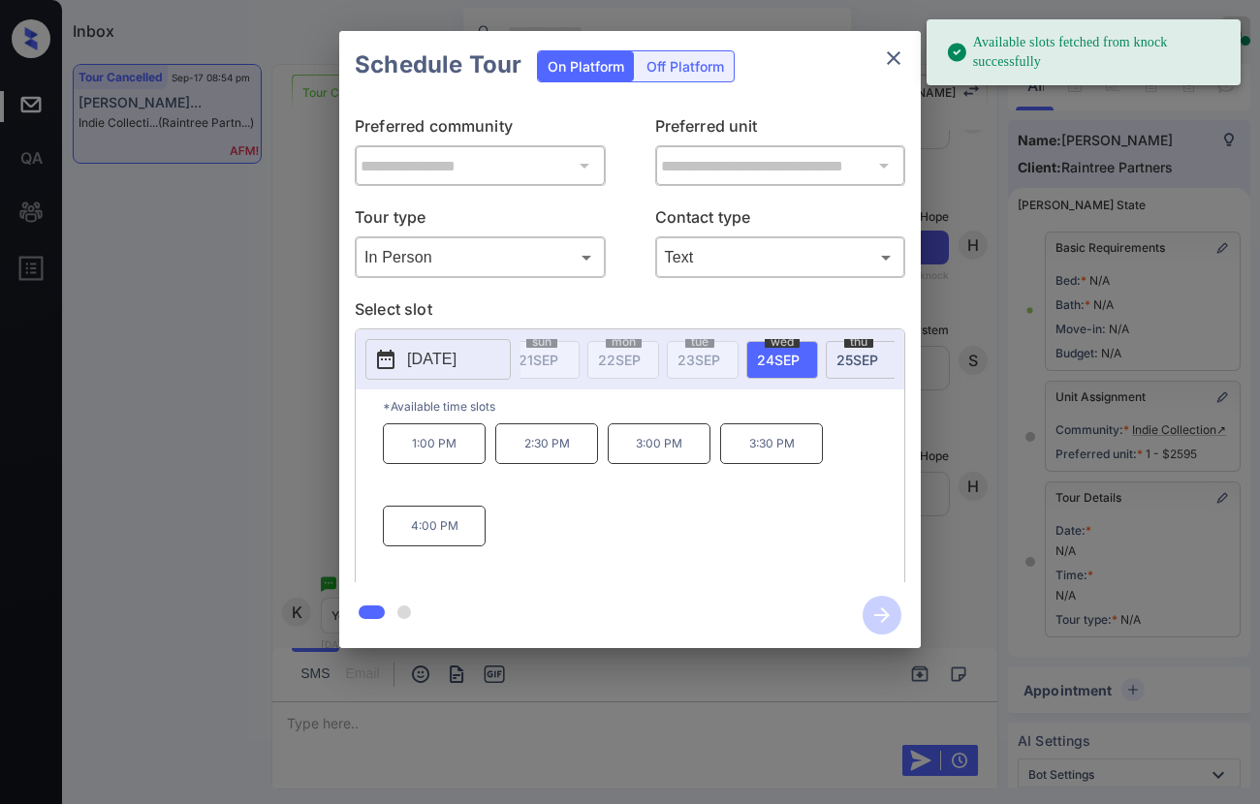
scroll to position [0, 392]
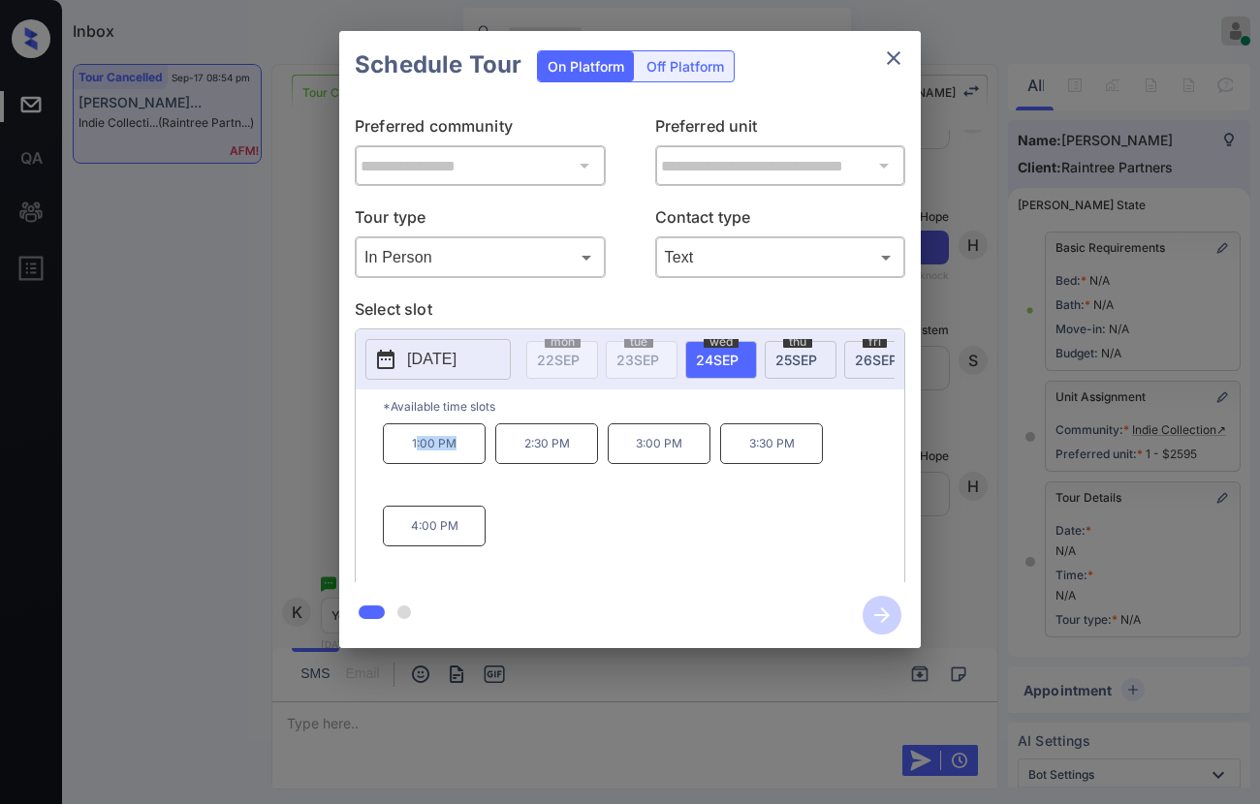
drag, startPoint x: 415, startPoint y: 455, endPoint x: 484, endPoint y: 459, distance: 69.0
click at [484, 459] on p "1:00 PM" at bounding box center [434, 444] width 103 height 41
drag, startPoint x: 402, startPoint y: 453, endPoint x: 460, endPoint y: 446, distance: 58.5
click at [460, 446] on p "1:00 PM" at bounding box center [434, 444] width 103 height 41
copy p "1:00 PM"
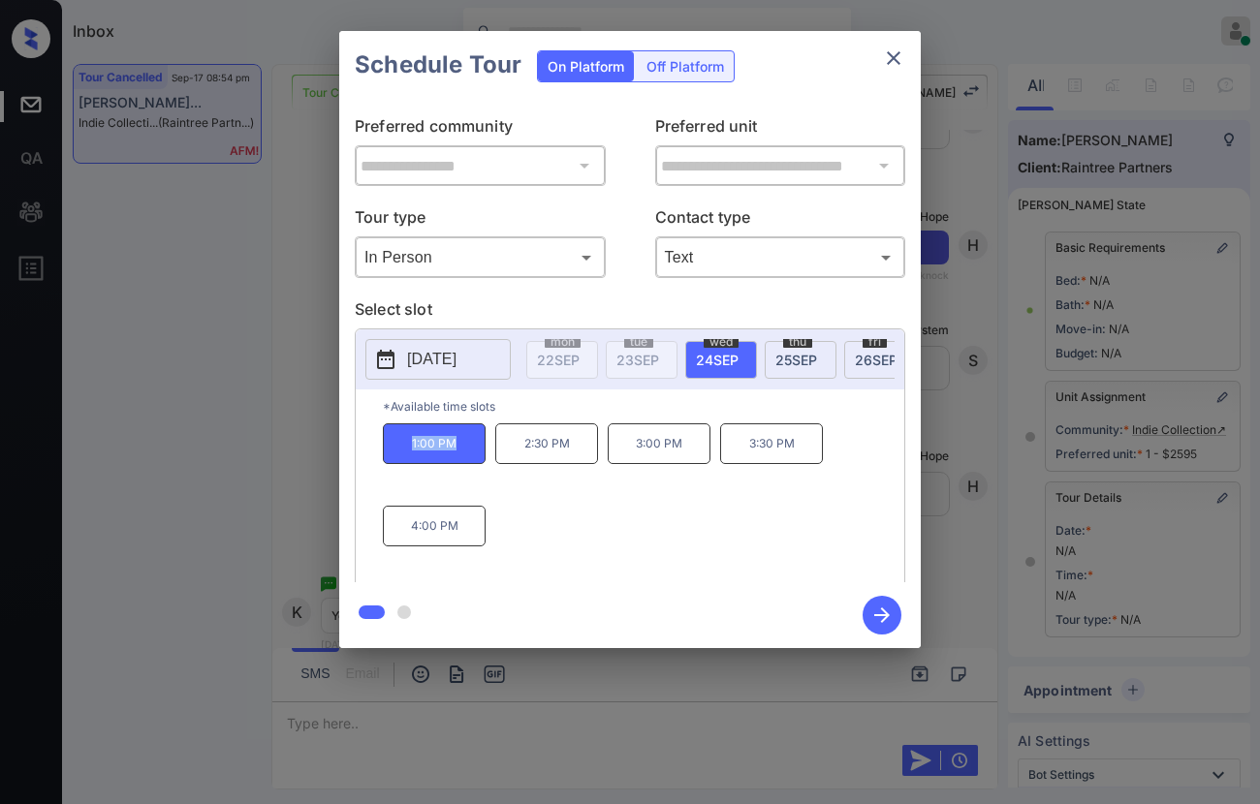
click at [407, 464] on p "1:00 PM" at bounding box center [434, 444] width 103 height 41
copy p "1:00 PM"
drag, startPoint x: 625, startPoint y: 464, endPoint x: 707, endPoint y: 460, distance: 81.5
click at [707, 460] on p "3:00 PM" at bounding box center [659, 444] width 103 height 41
copy p "3:00 PM"
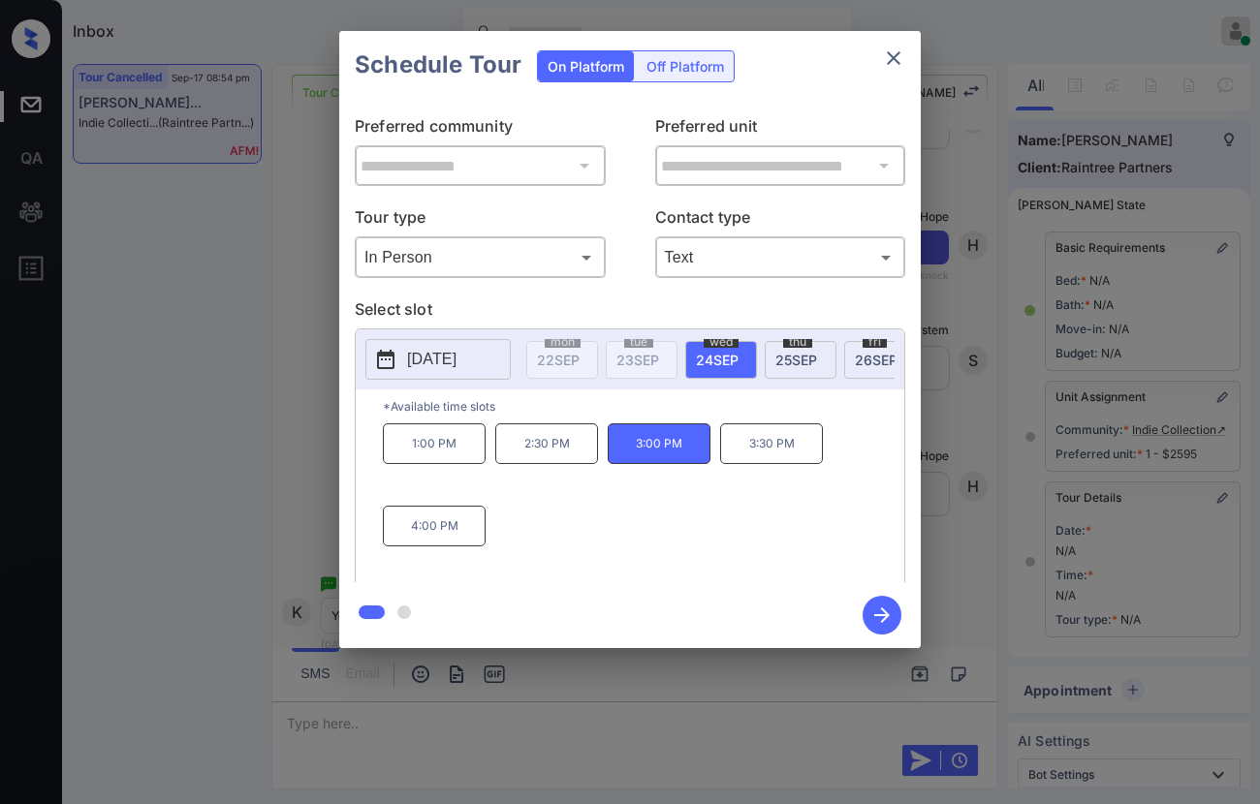
click at [528, 714] on div at bounding box center [630, 402] width 1260 height 804
